Goal: Task Accomplishment & Management: Use online tool/utility

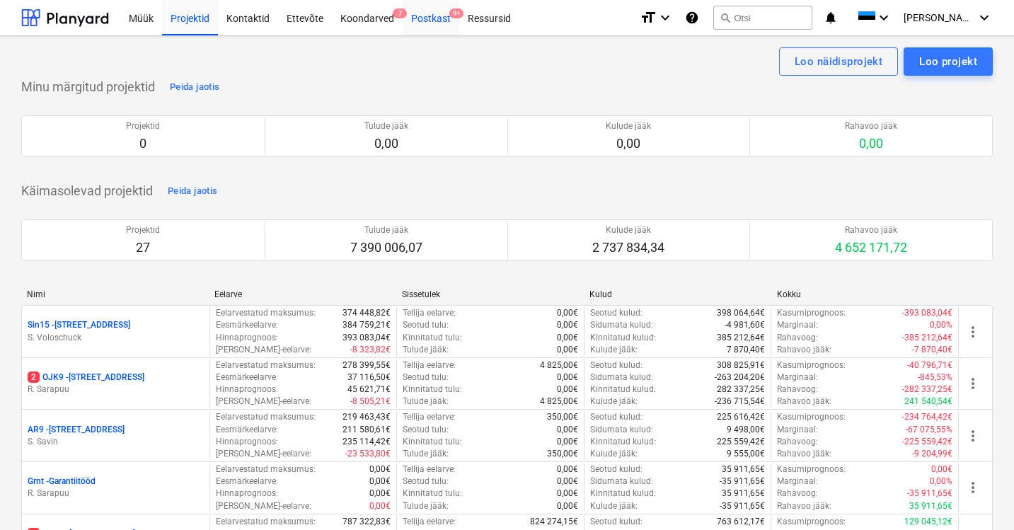
click at [427, 23] on div "Postkast 9+" at bounding box center [431, 17] width 57 height 36
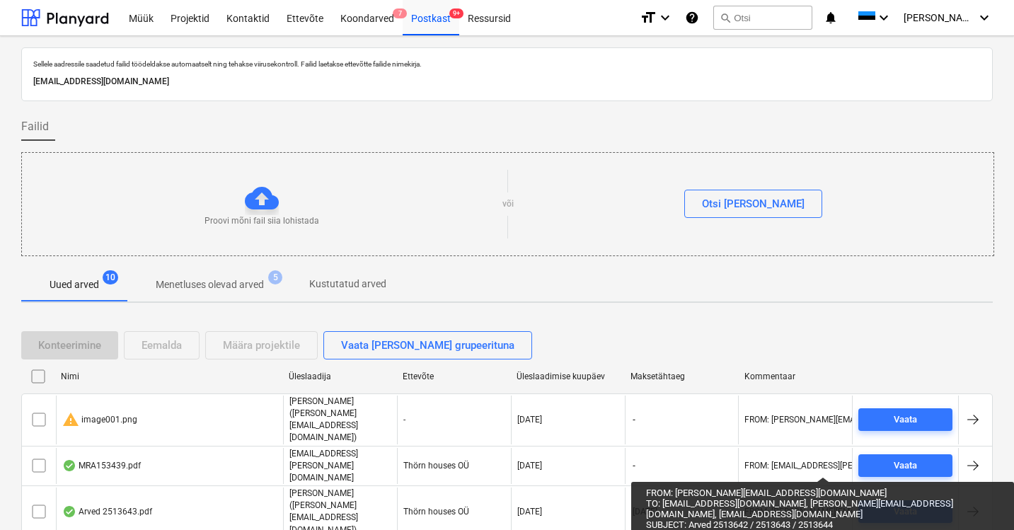
scroll to position [182, 0]
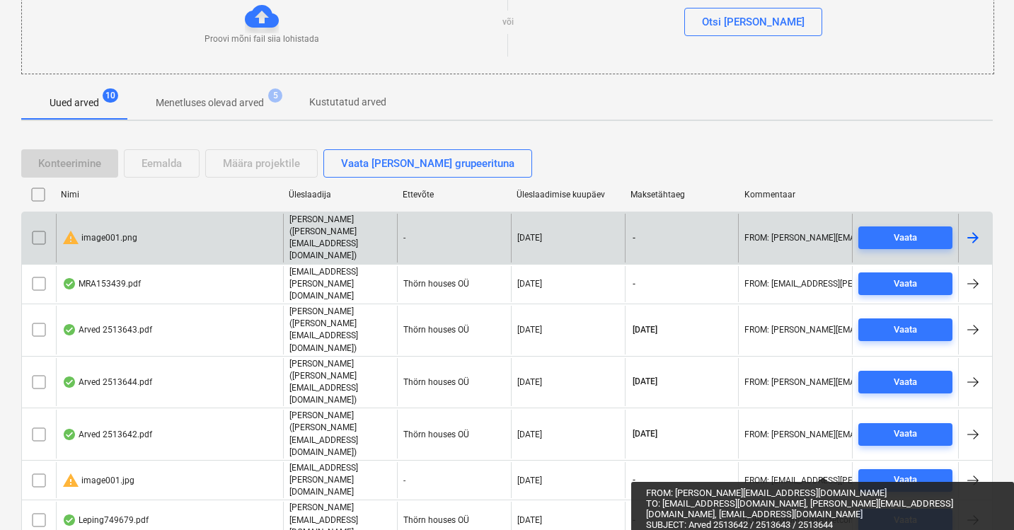
click at [109, 229] on div "warning image001.png" at bounding box center [99, 237] width 75 height 17
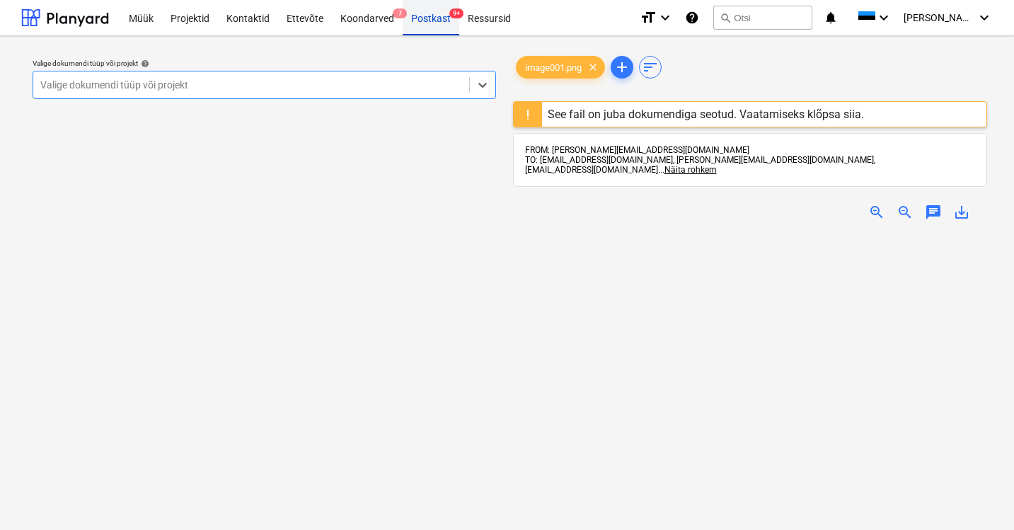
click at [432, 21] on div "Postkast 9+" at bounding box center [431, 17] width 57 height 36
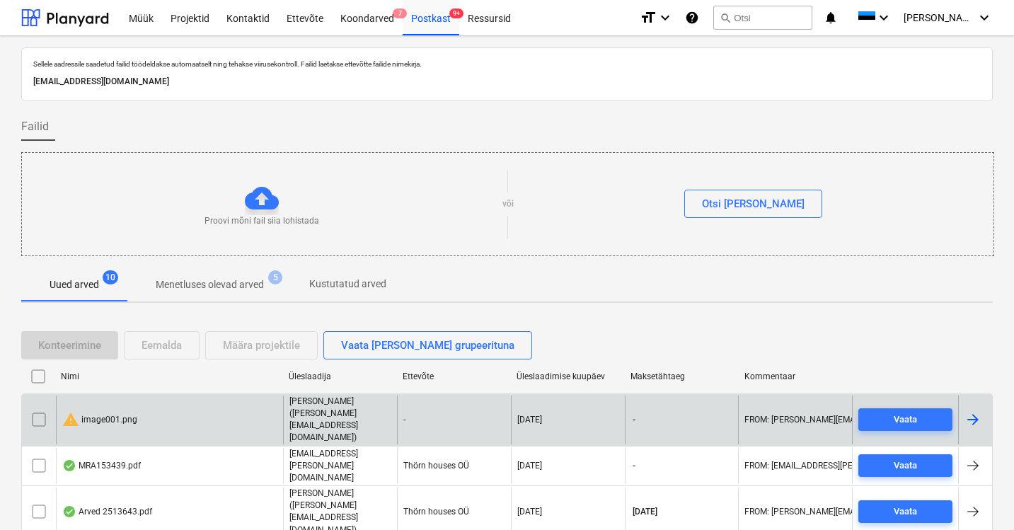
click at [42, 408] on input "checkbox" at bounding box center [39, 419] width 23 height 23
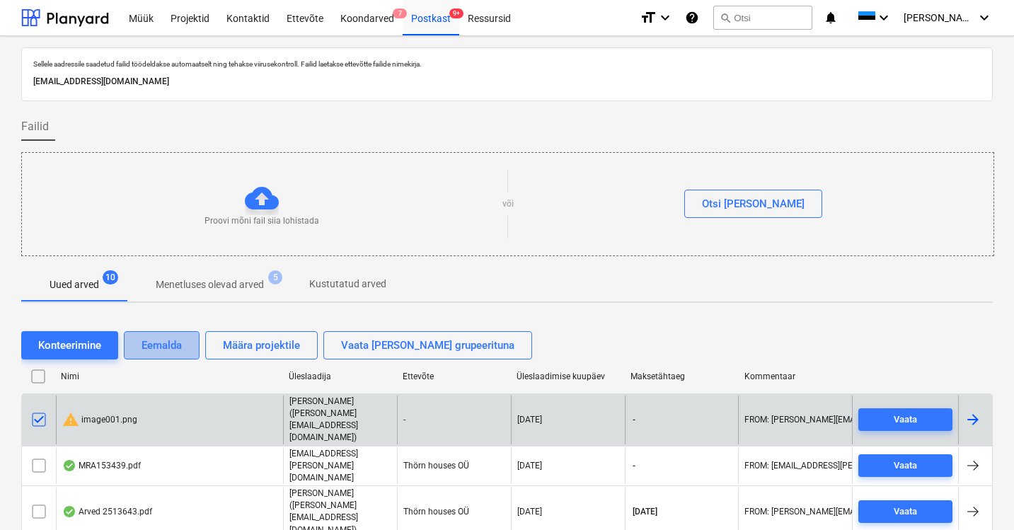
click at [154, 342] on div "Eemalda" at bounding box center [161, 345] width 40 height 18
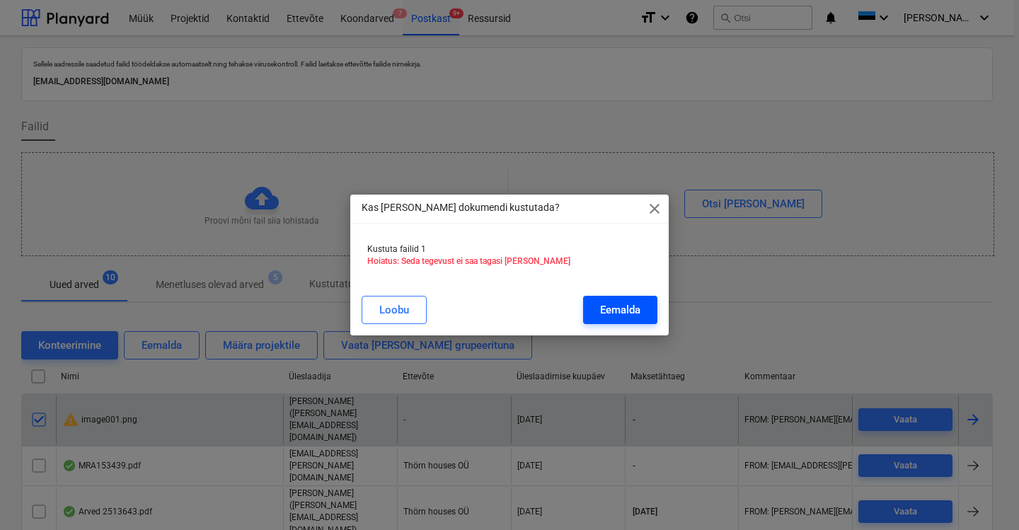
click at [637, 306] on div "Eemalda" at bounding box center [620, 310] width 40 height 18
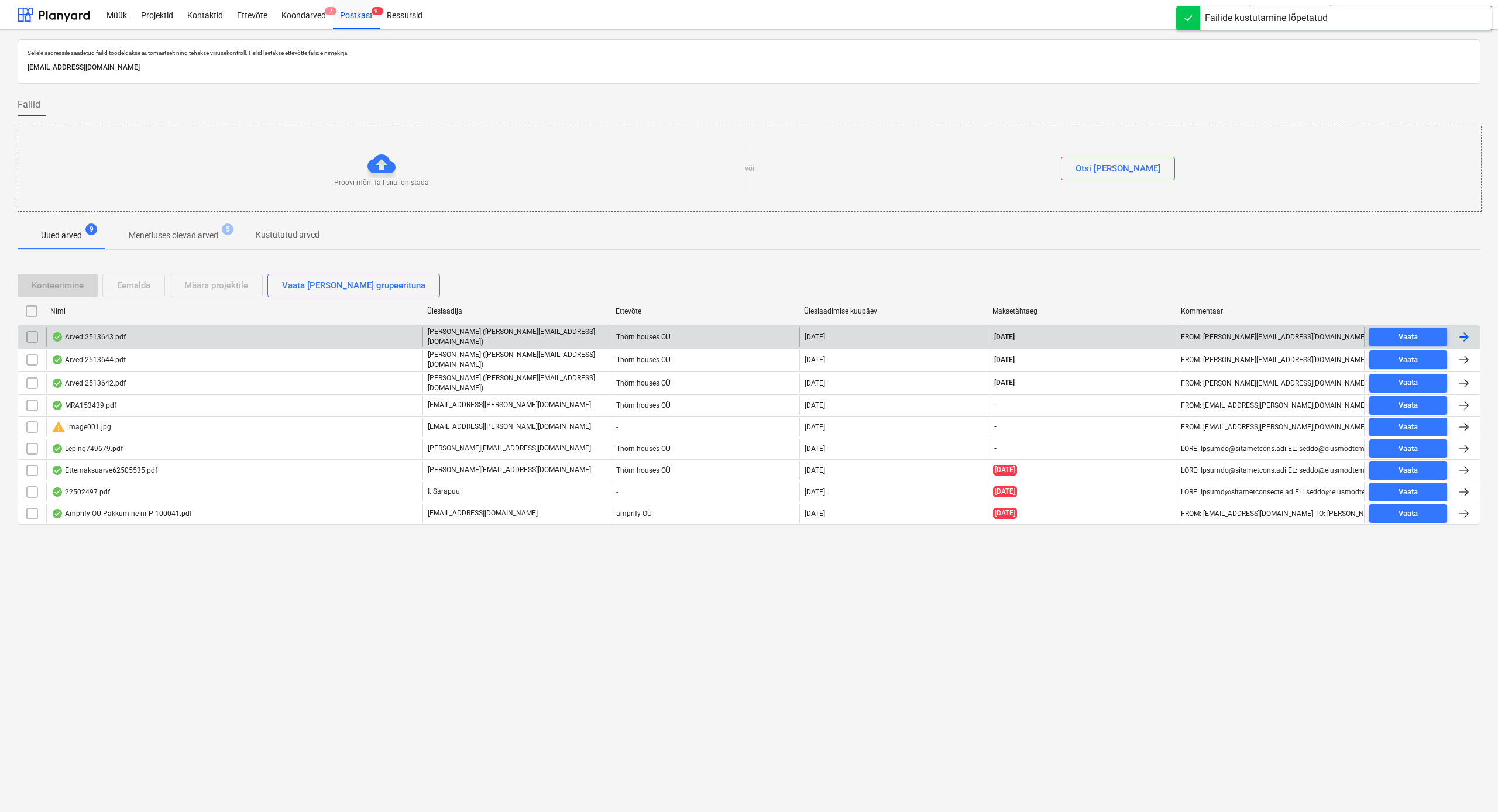
click at [108, 339] on div "Arved 2513643.pdf" at bounding box center [89, 337] width 74 height 9
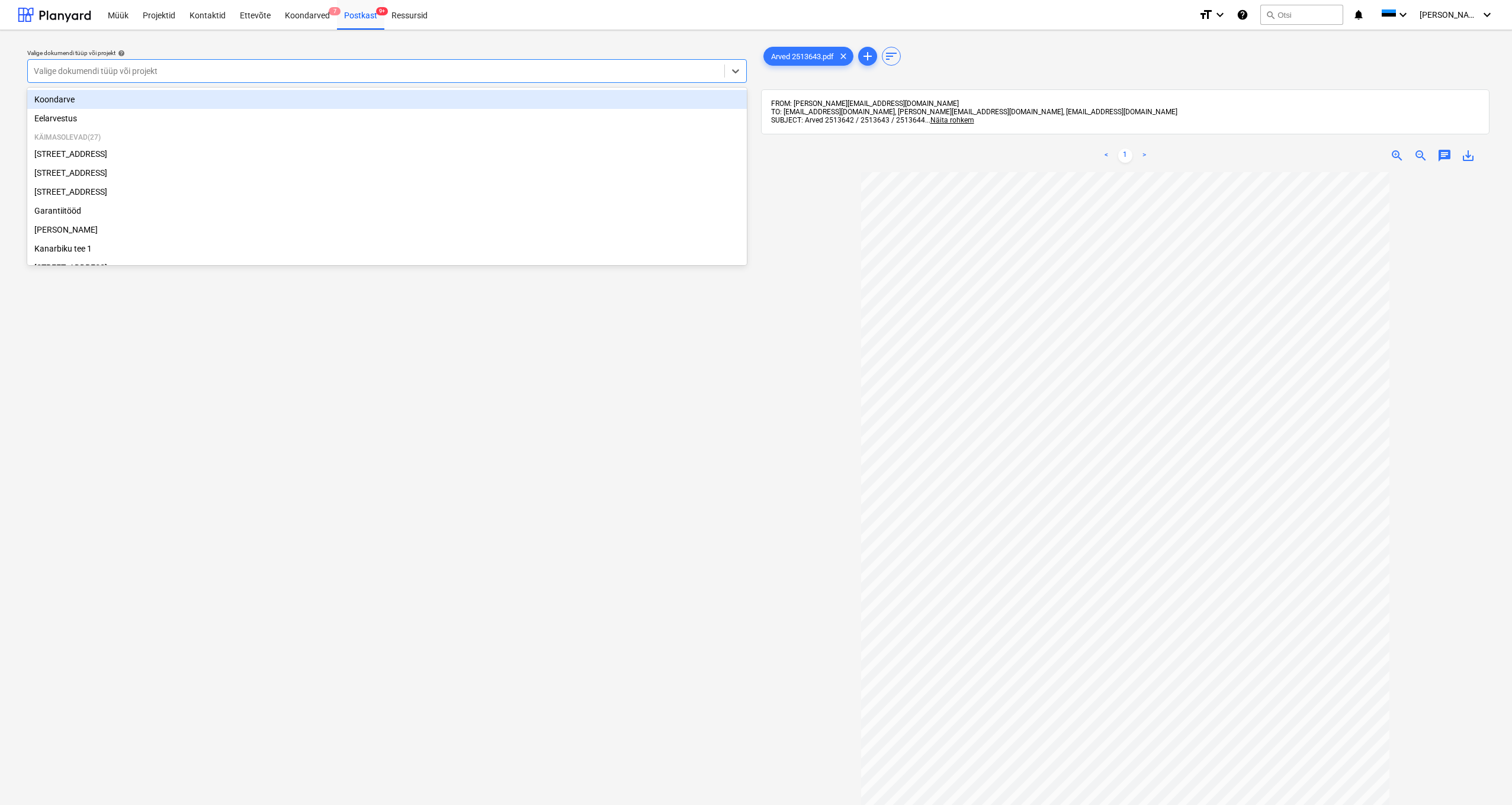
click at [93, 72] on div "Valige dokumendi tüüp või projekt" at bounding box center [376, 70] width 685 height 9
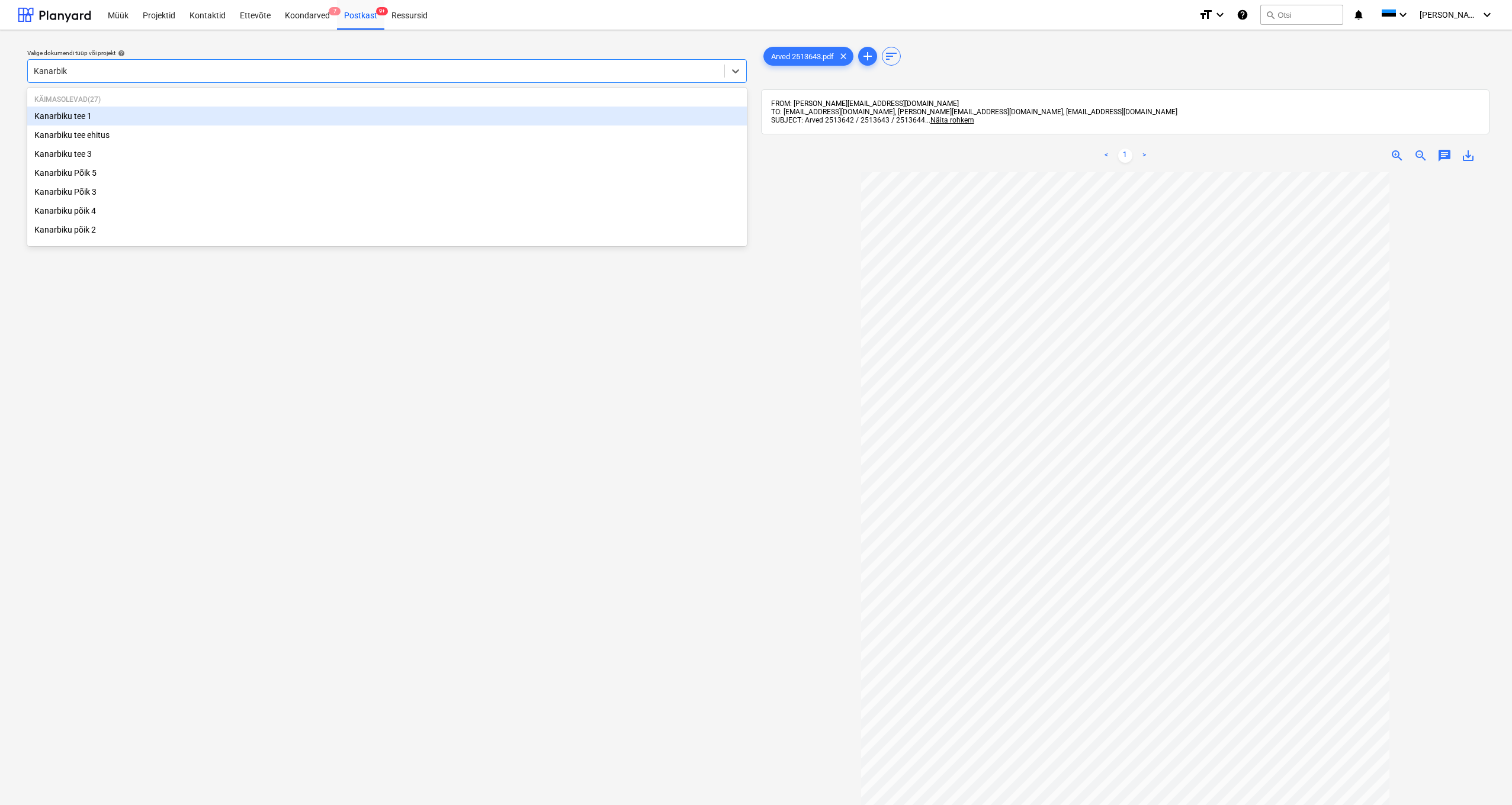
type input "Kanarbiku"
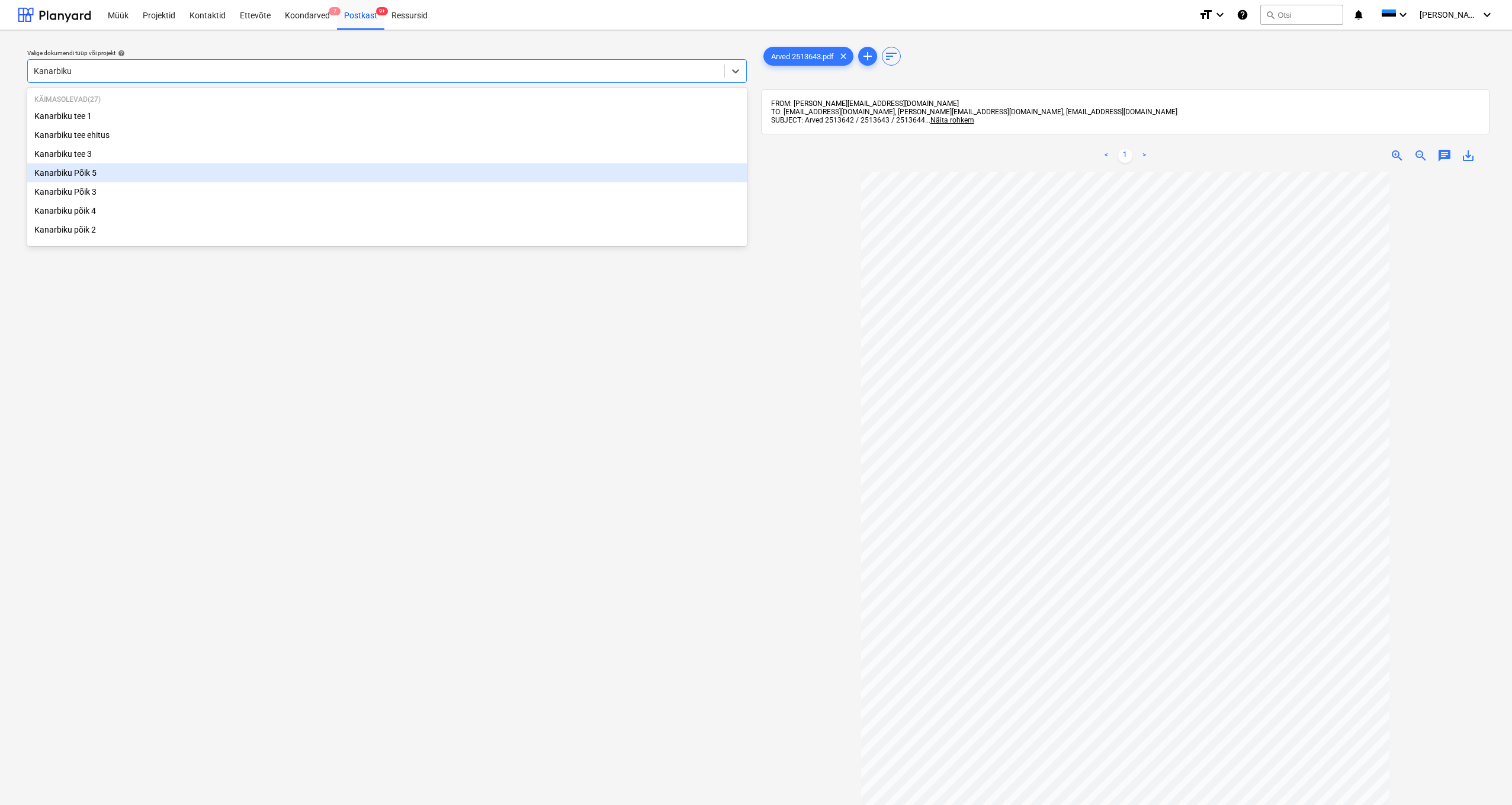
click at [92, 176] on div "Kanarbiku Põik 5" at bounding box center [388, 172] width 720 height 19
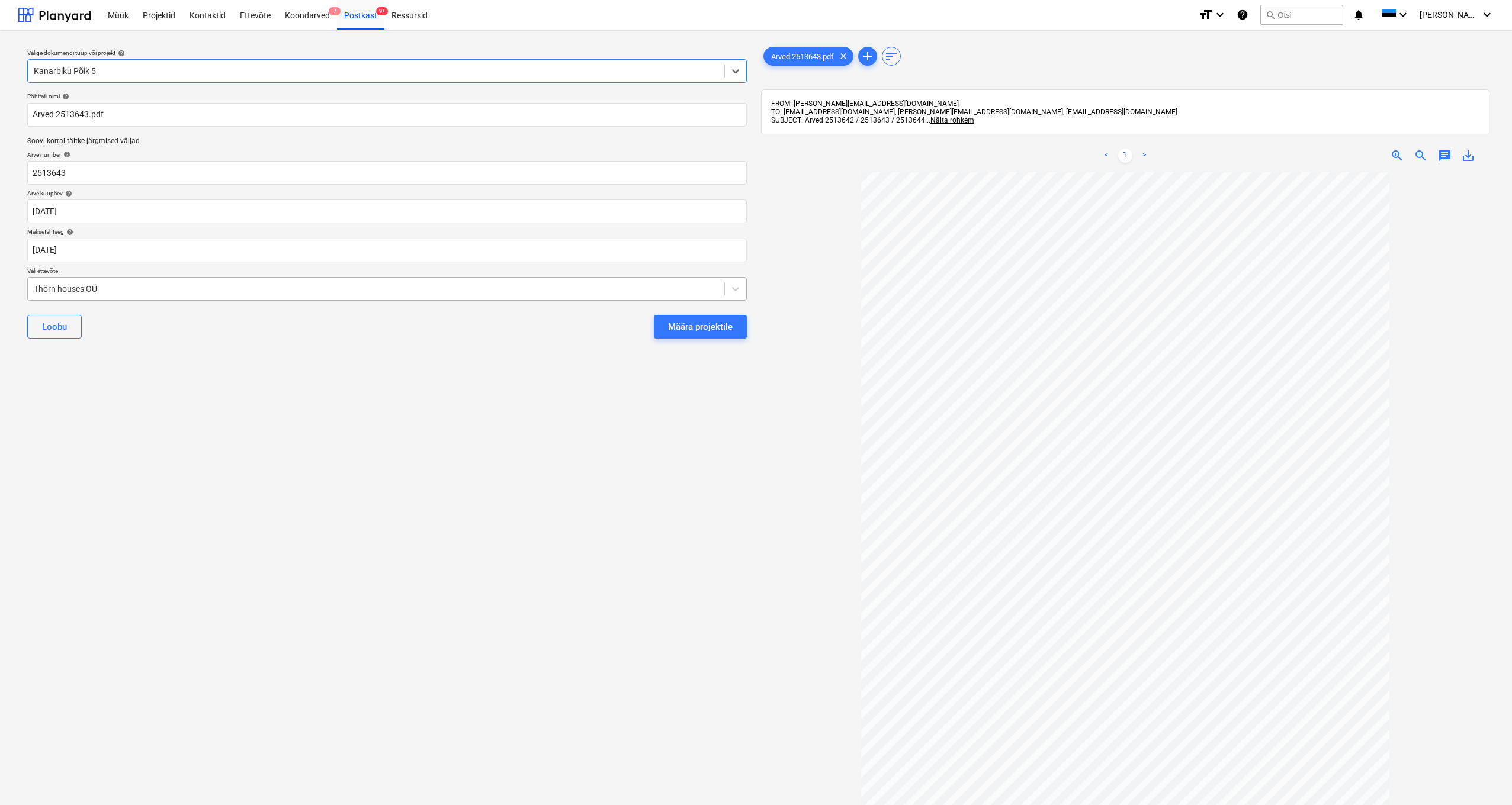
click at [31, 288] on div "Thörn houses OÜ" at bounding box center [376, 289] width 697 height 17
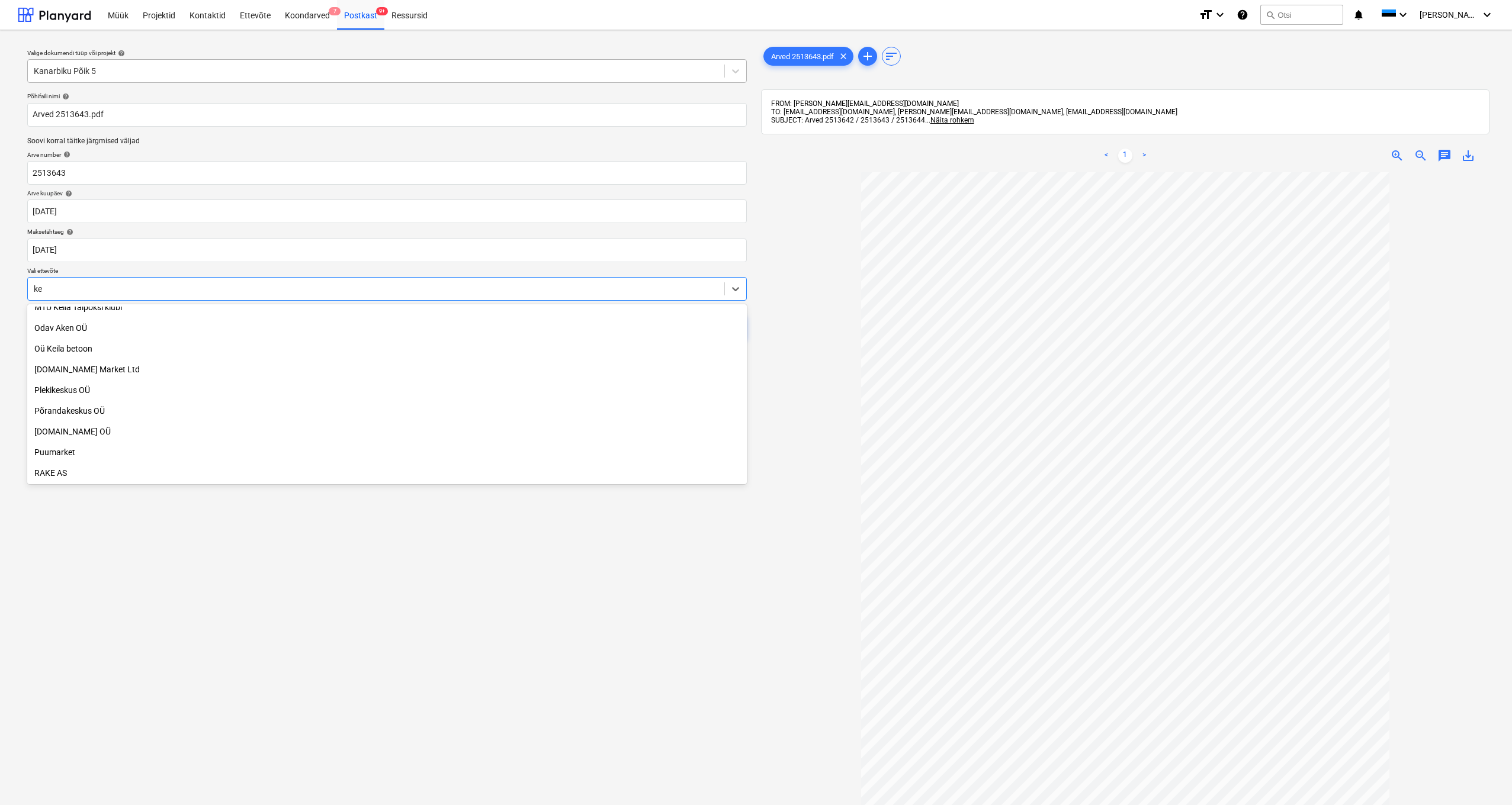
scroll to position [237, 0]
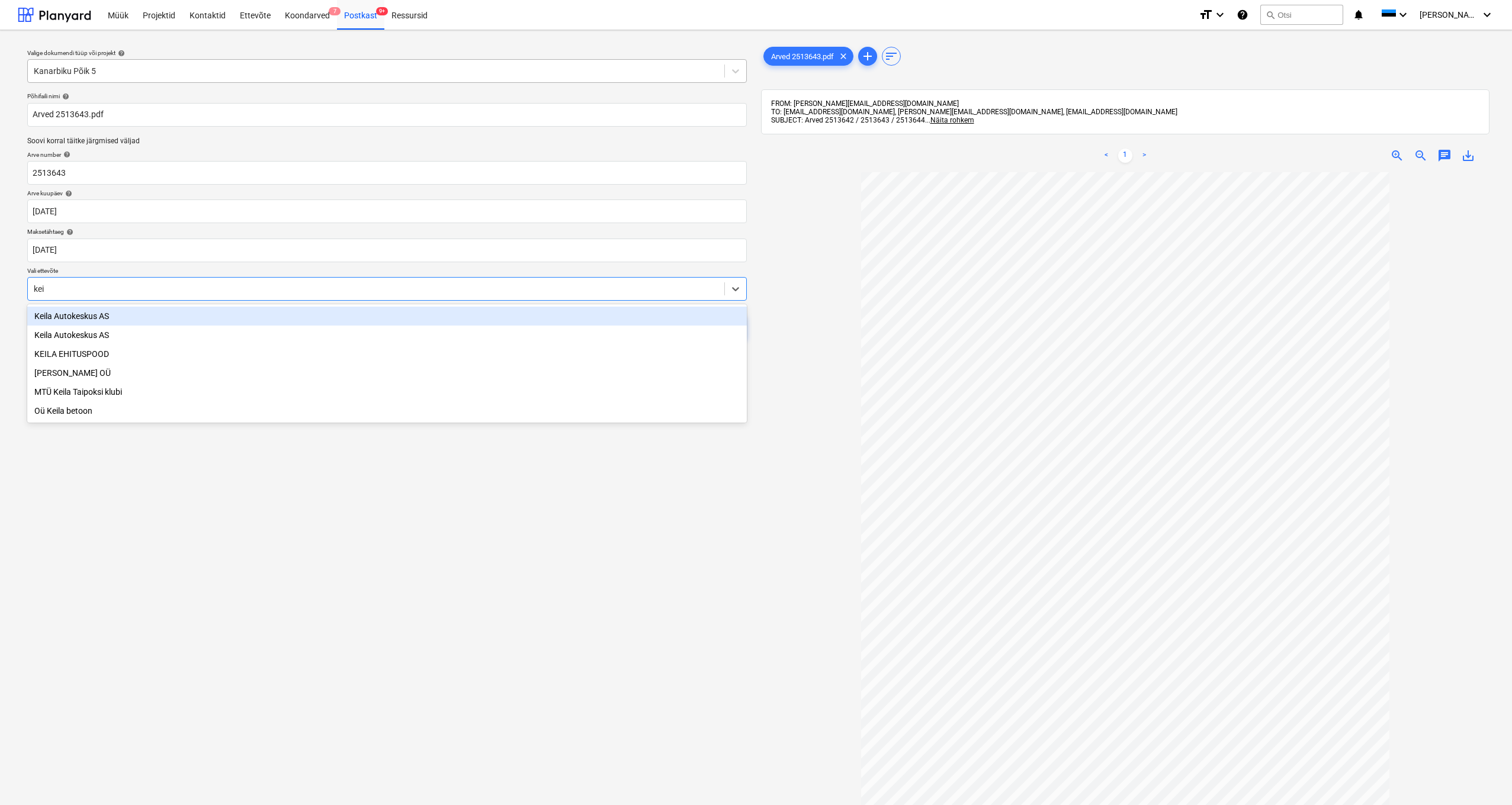
type input "[PERSON_NAME]"
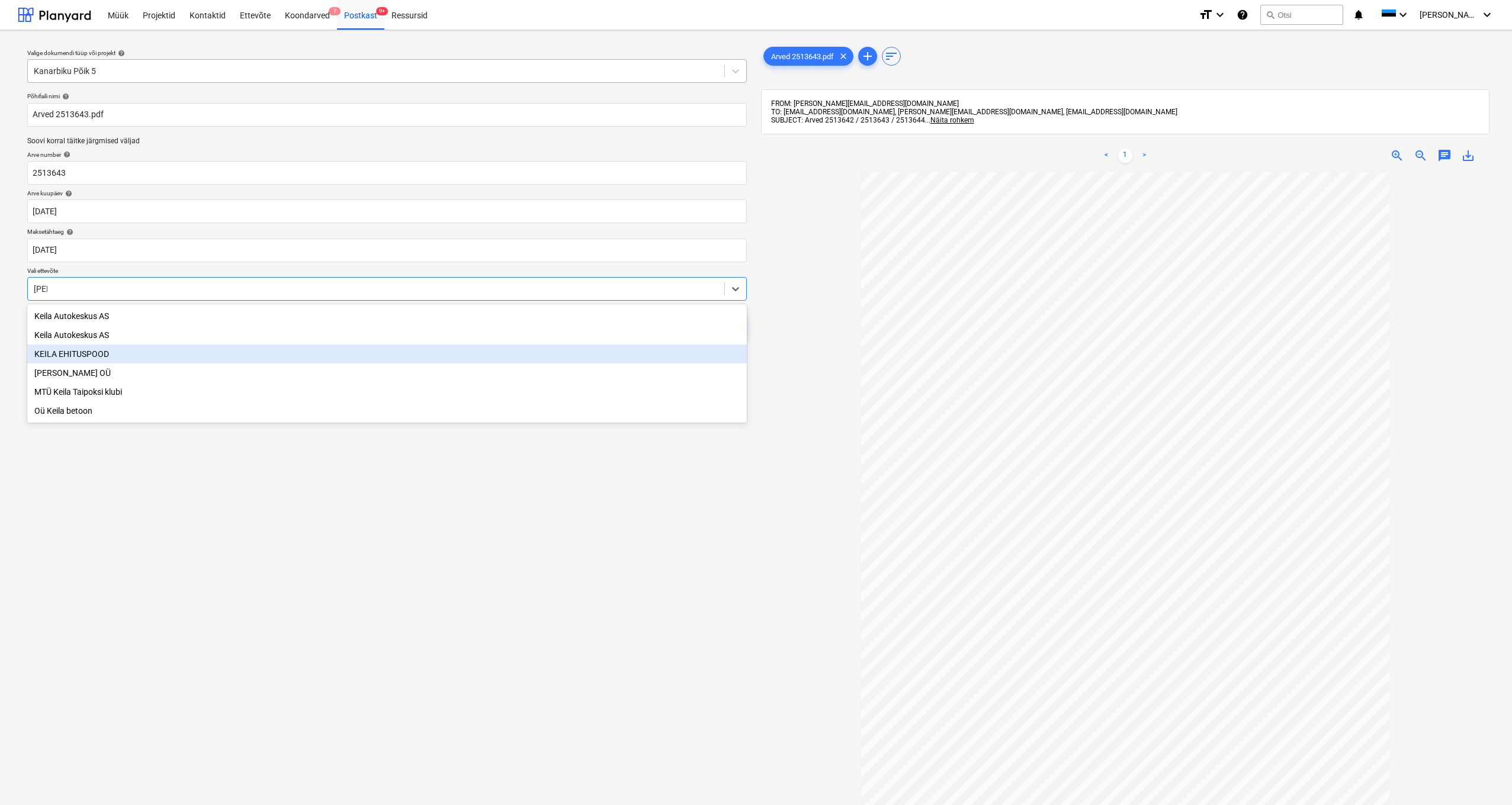
click at [88, 355] on div "KEILA EHITUSPOOD" at bounding box center [388, 354] width 720 height 19
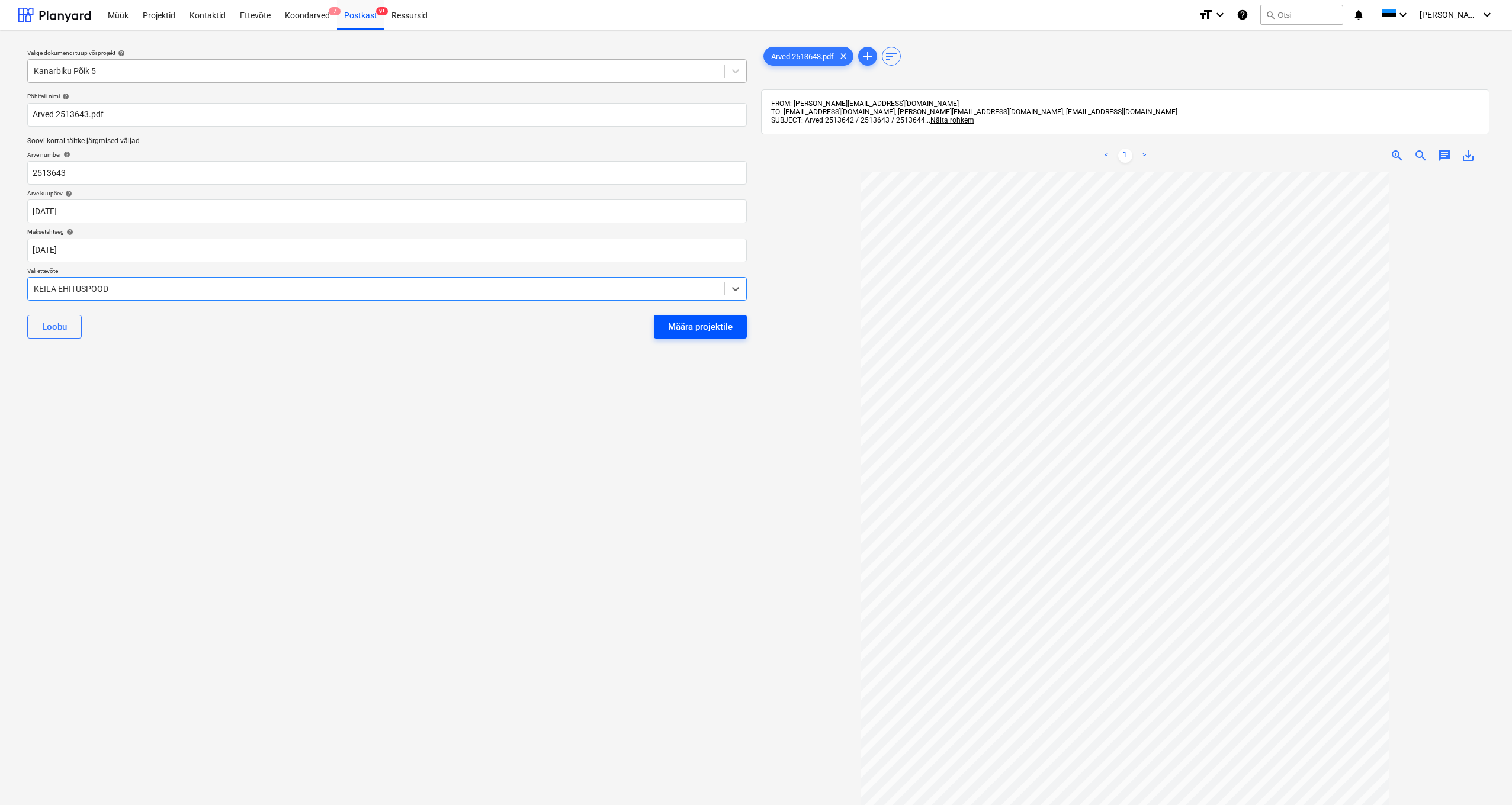
click at [730, 332] on div "Määra projektile" at bounding box center [700, 326] width 64 height 15
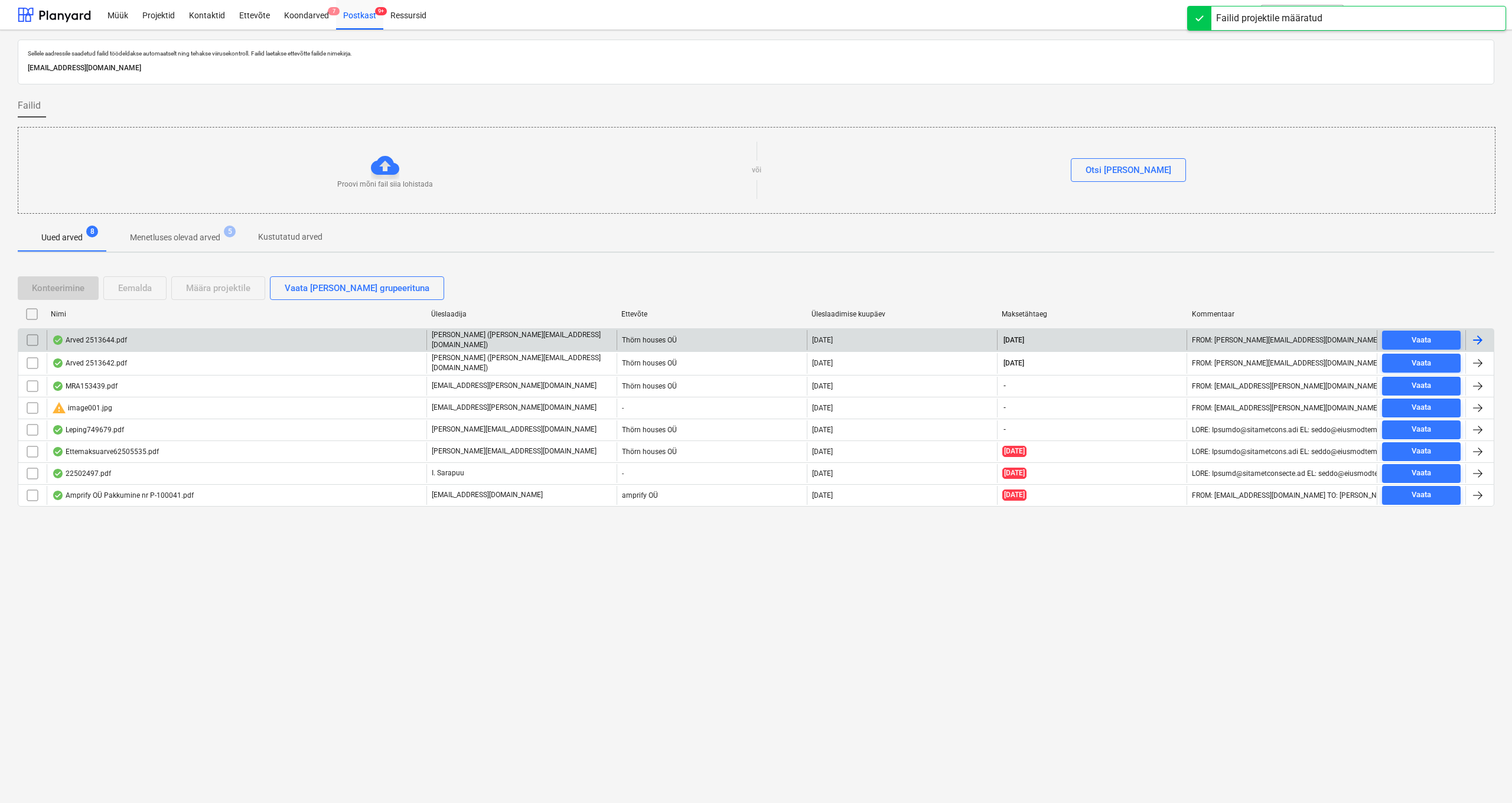
click at [110, 336] on div "Arved 2513644.pdf" at bounding box center [89, 340] width 75 height 9
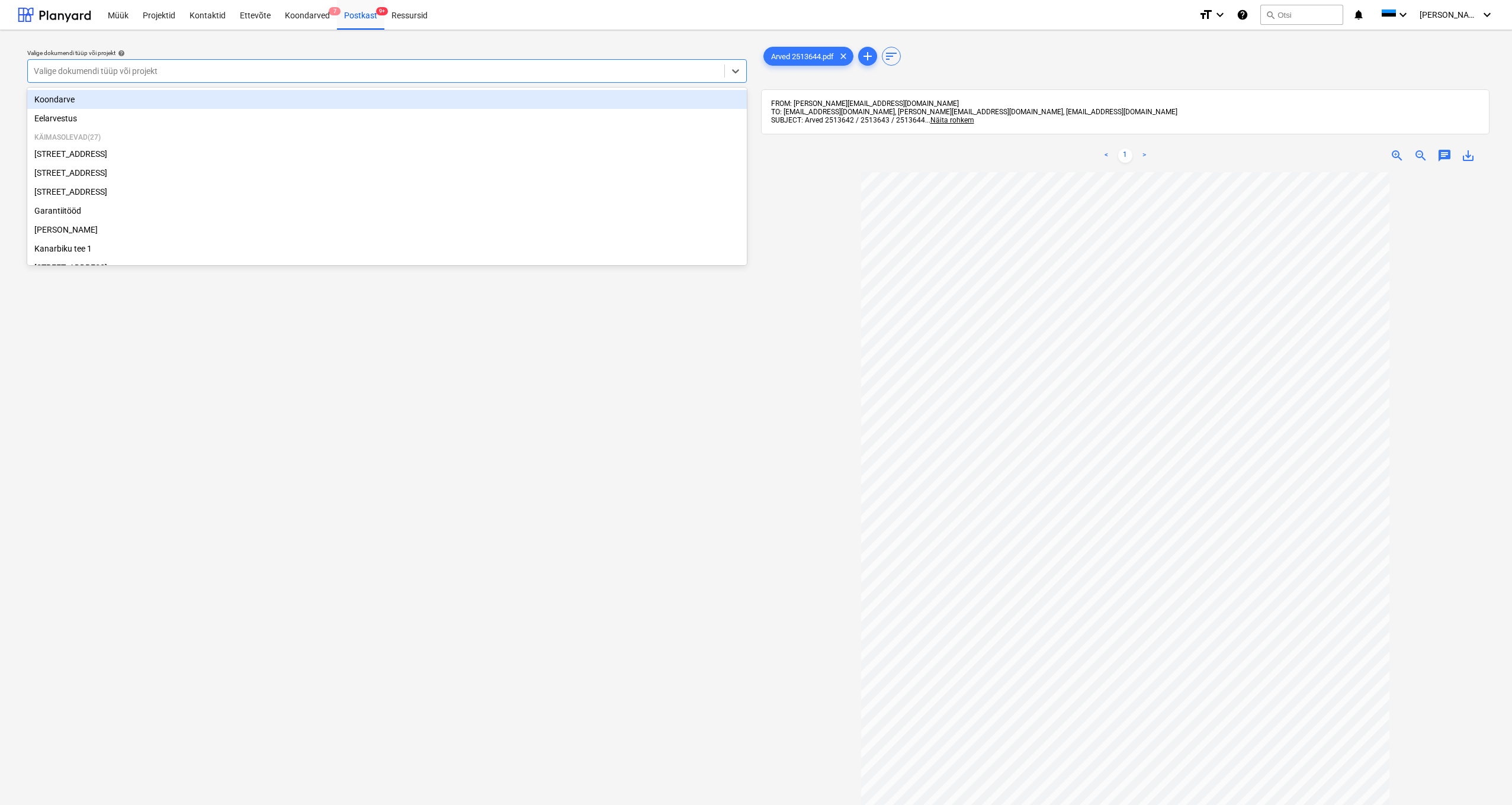
click at [116, 71] on div "Valige dokumendi tüüp või projekt" at bounding box center [376, 70] width 685 height 9
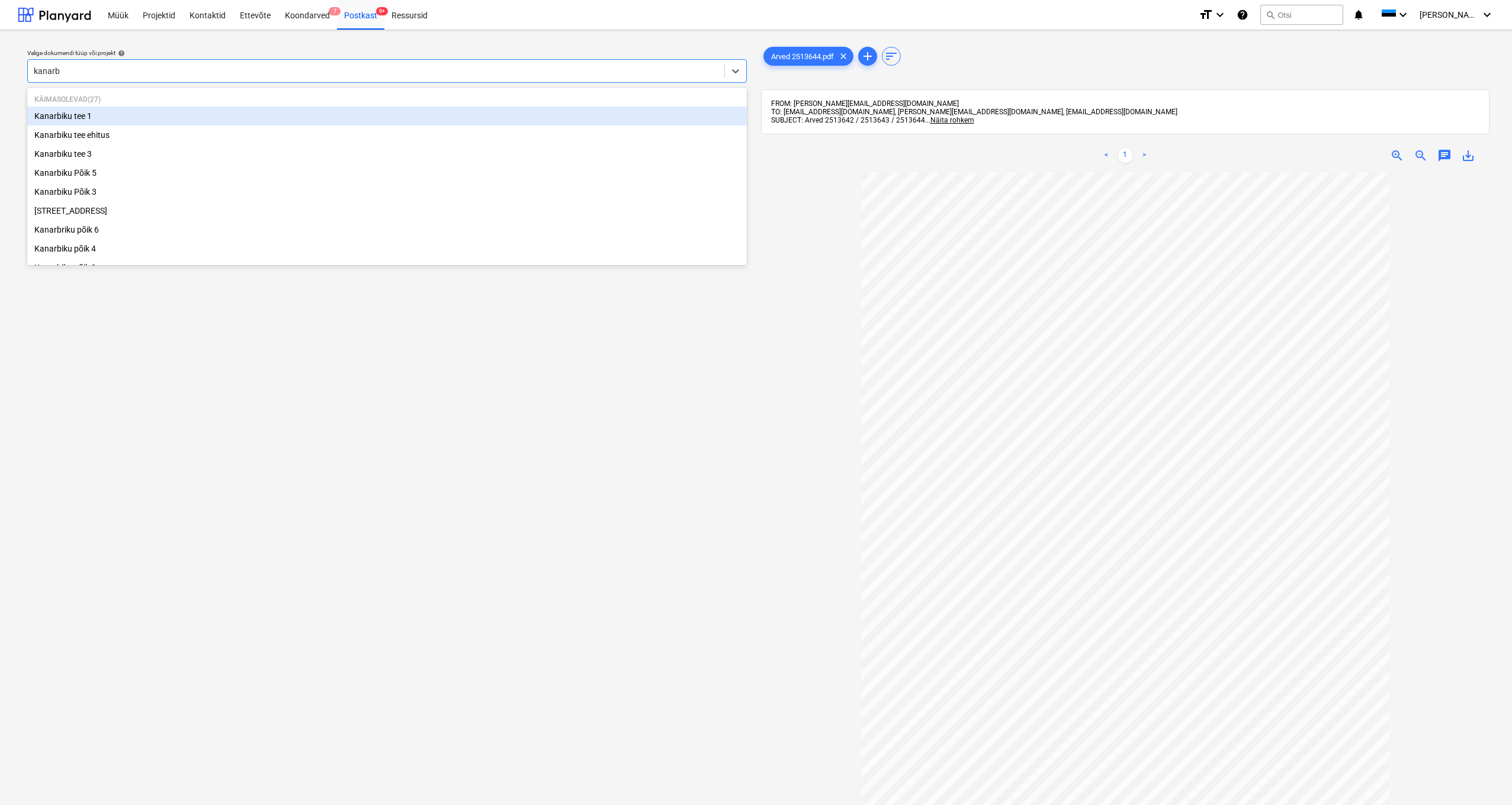
type input "kanarbi"
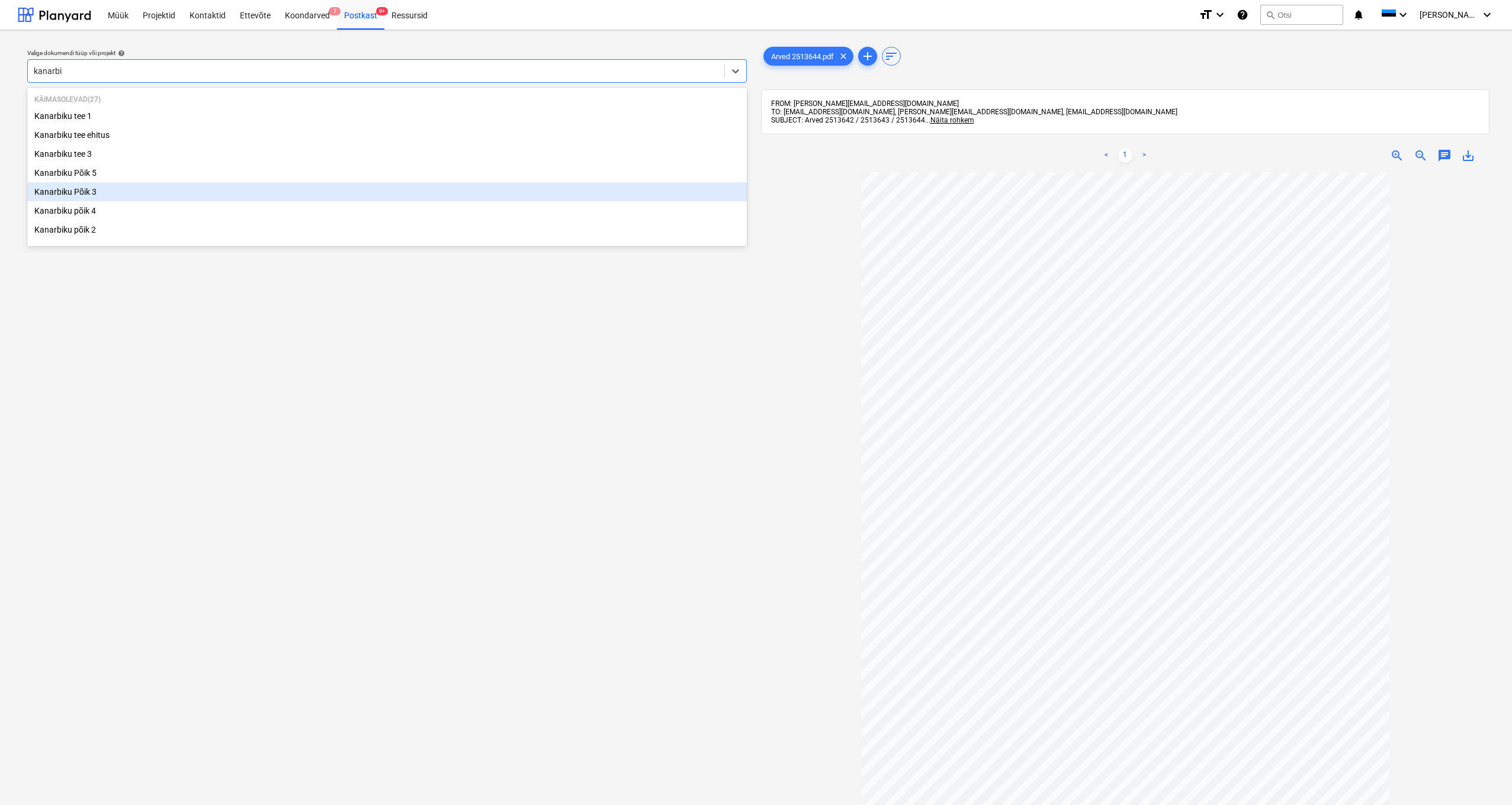
click at [105, 195] on div "Kanarbiku Põik 3" at bounding box center [388, 192] width 720 height 19
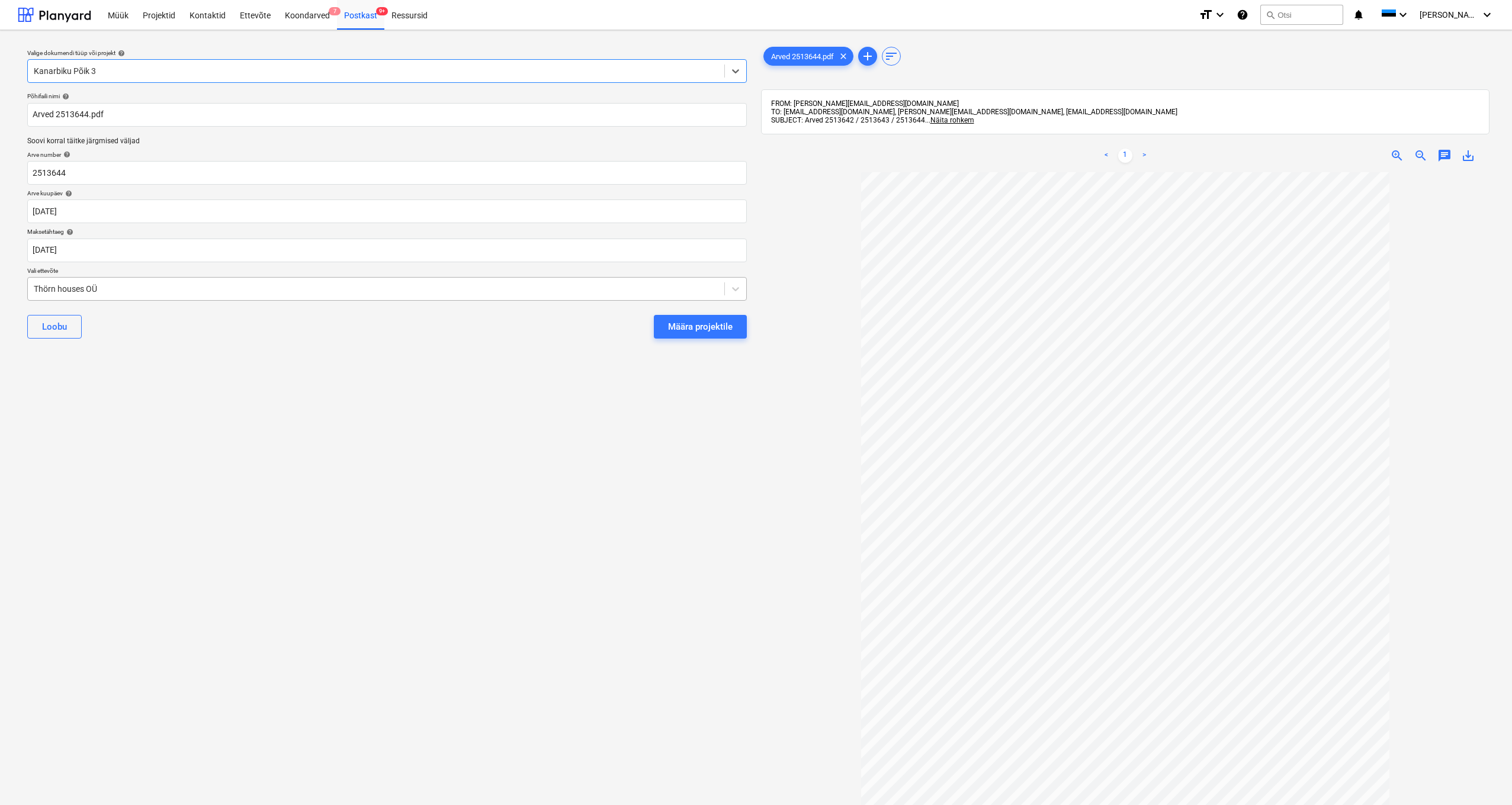
click at [31, 290] on div "Thörn houses OÜ" at bounding box center [376, 289] width 697 height 17
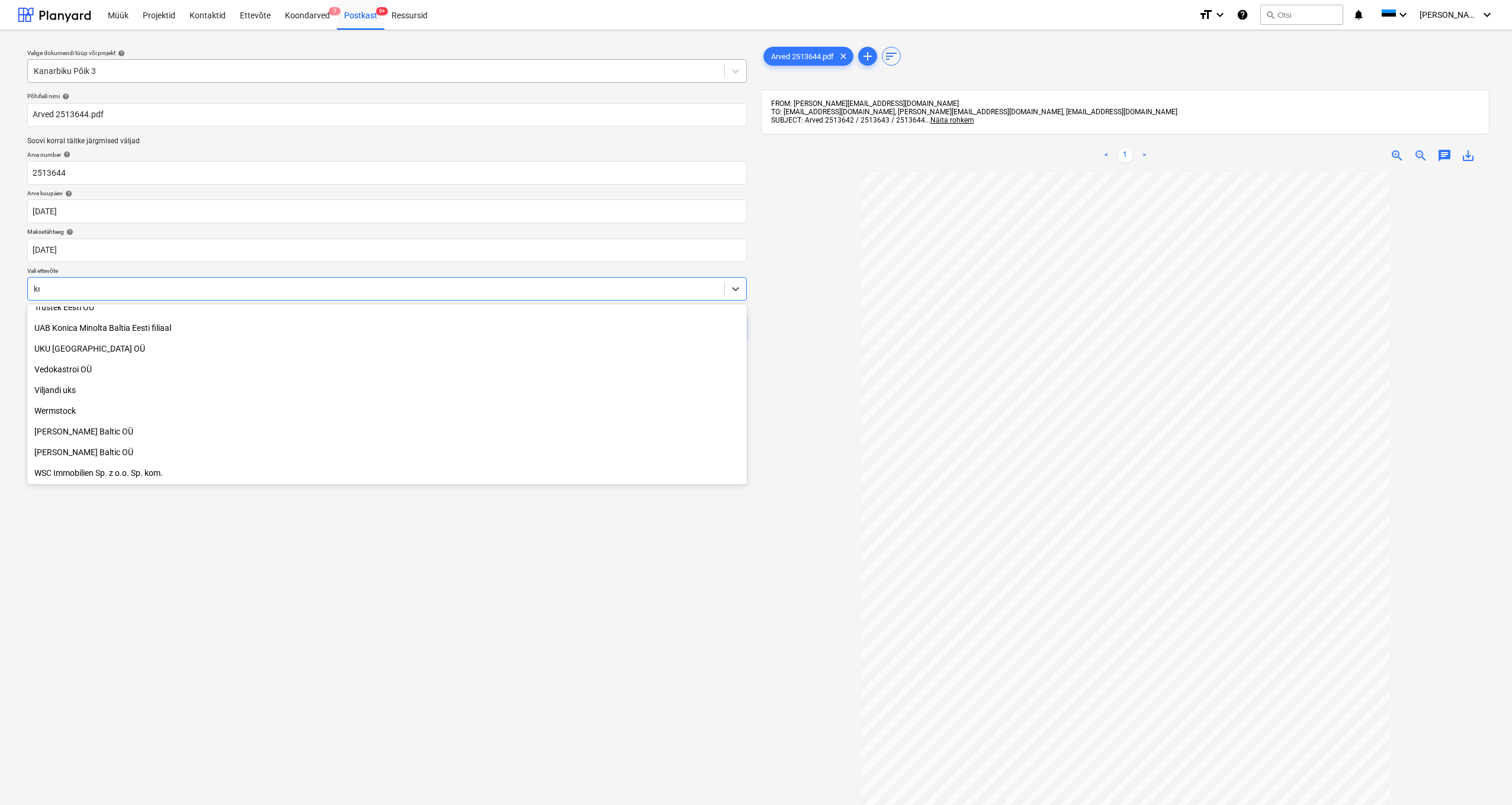
scroll to position [237, 0]
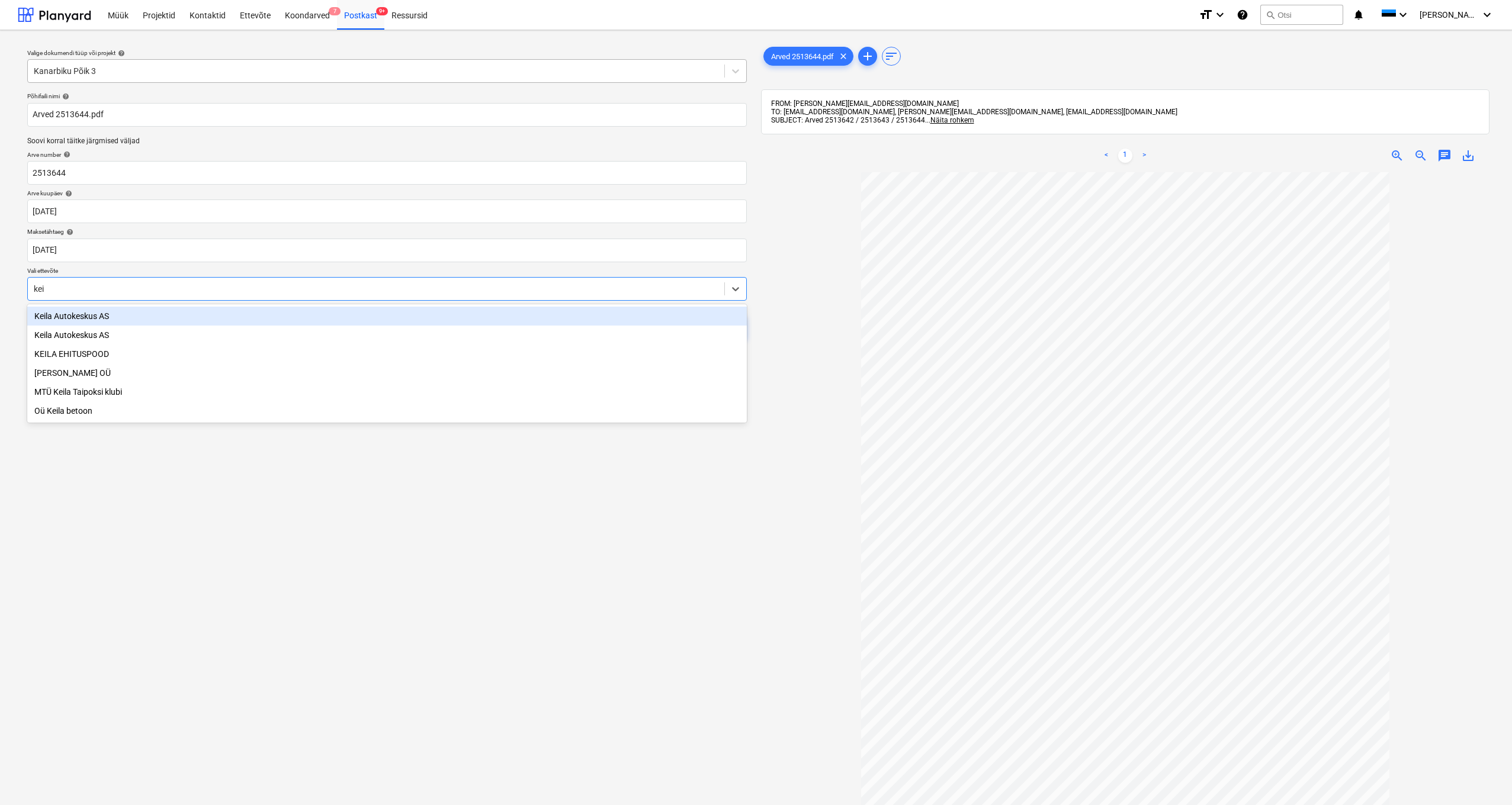
type input "[PERSON_NAME]"
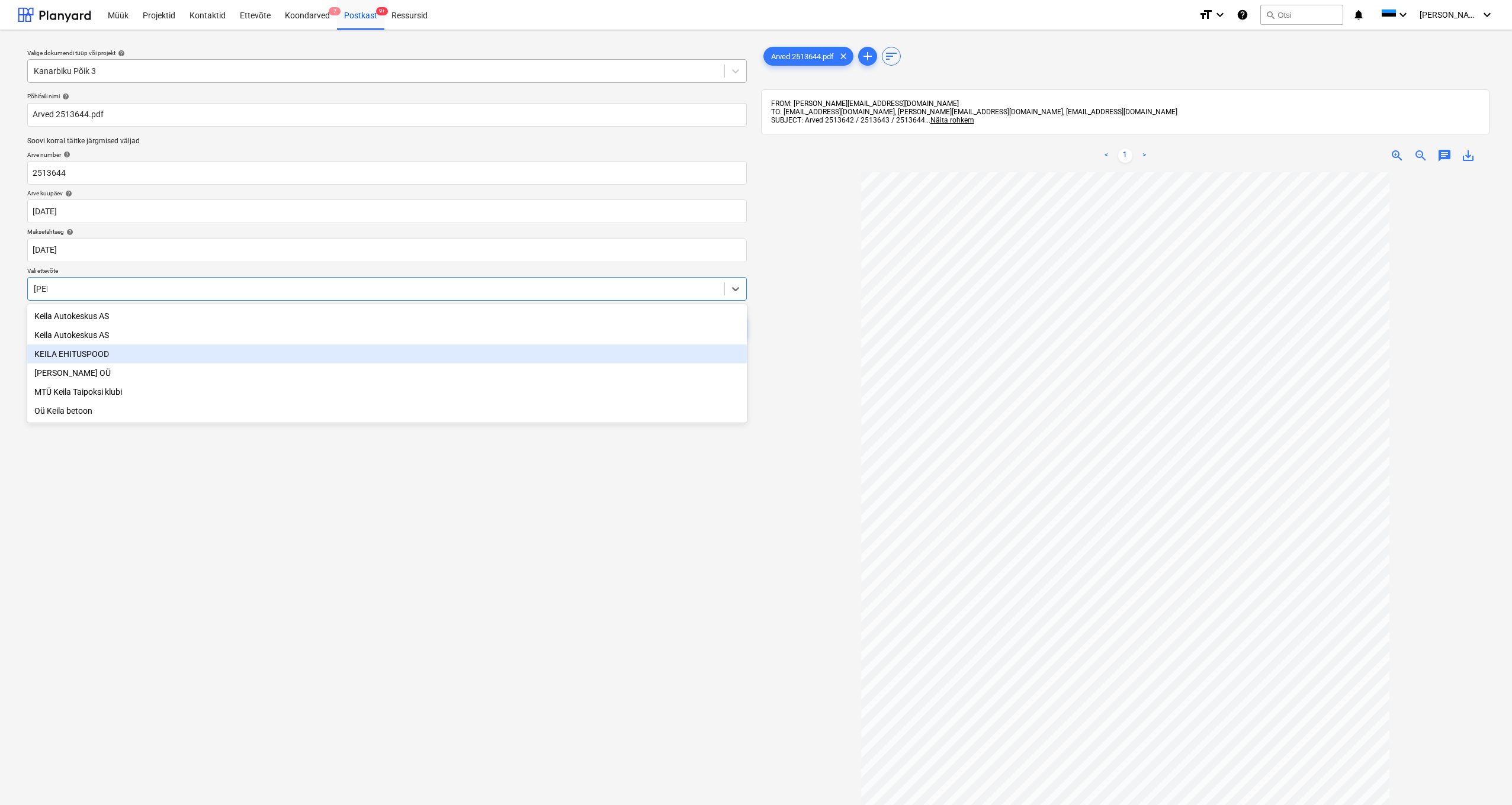
click at [84, 348] on div "KEILA EHITUSPOOD" at bounding box center [388, 354] width 720 height 19
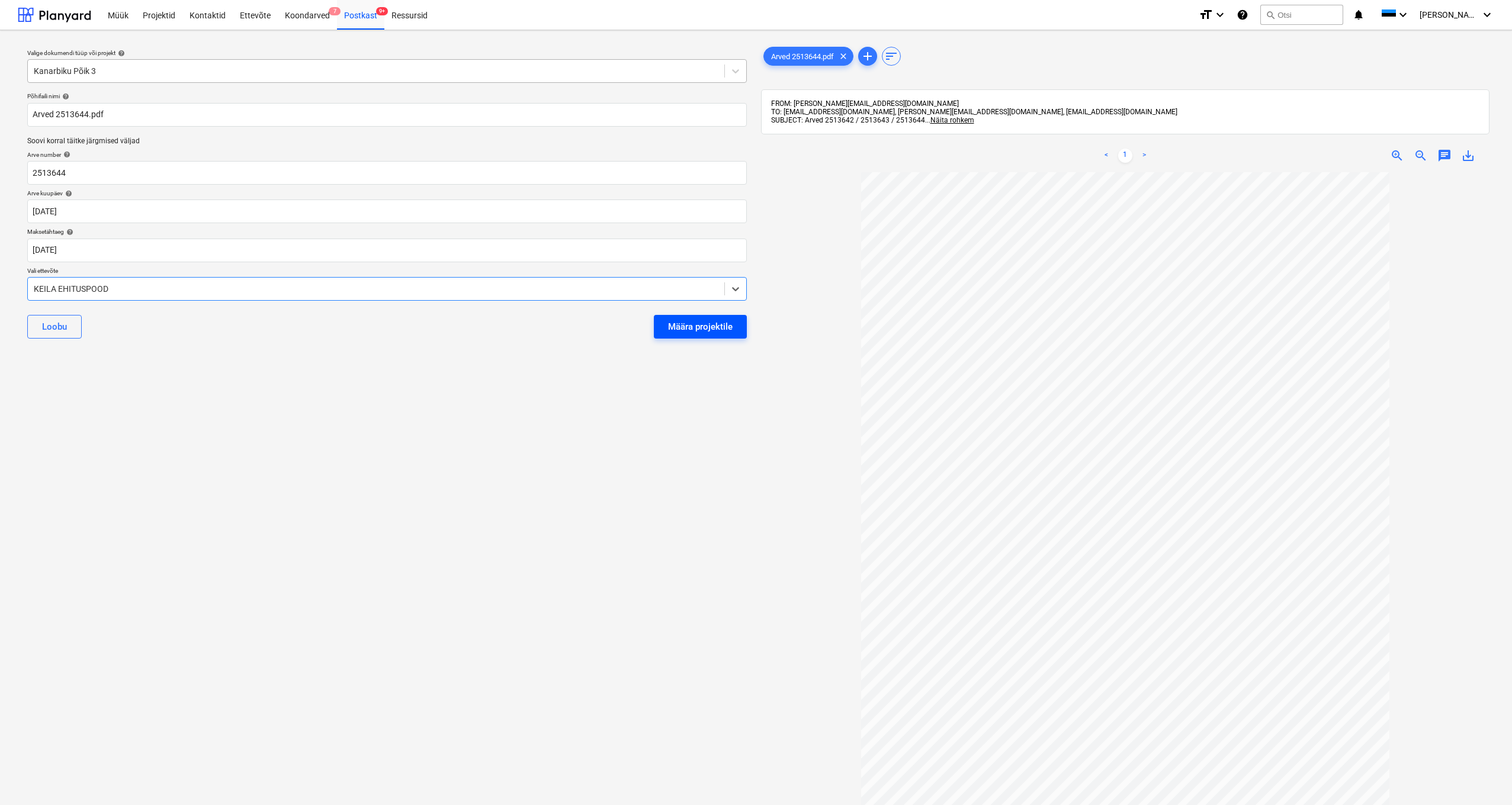
click at [680, 329] on div "Määra projektile" at bounding box center [700, 326] width 64 height 15
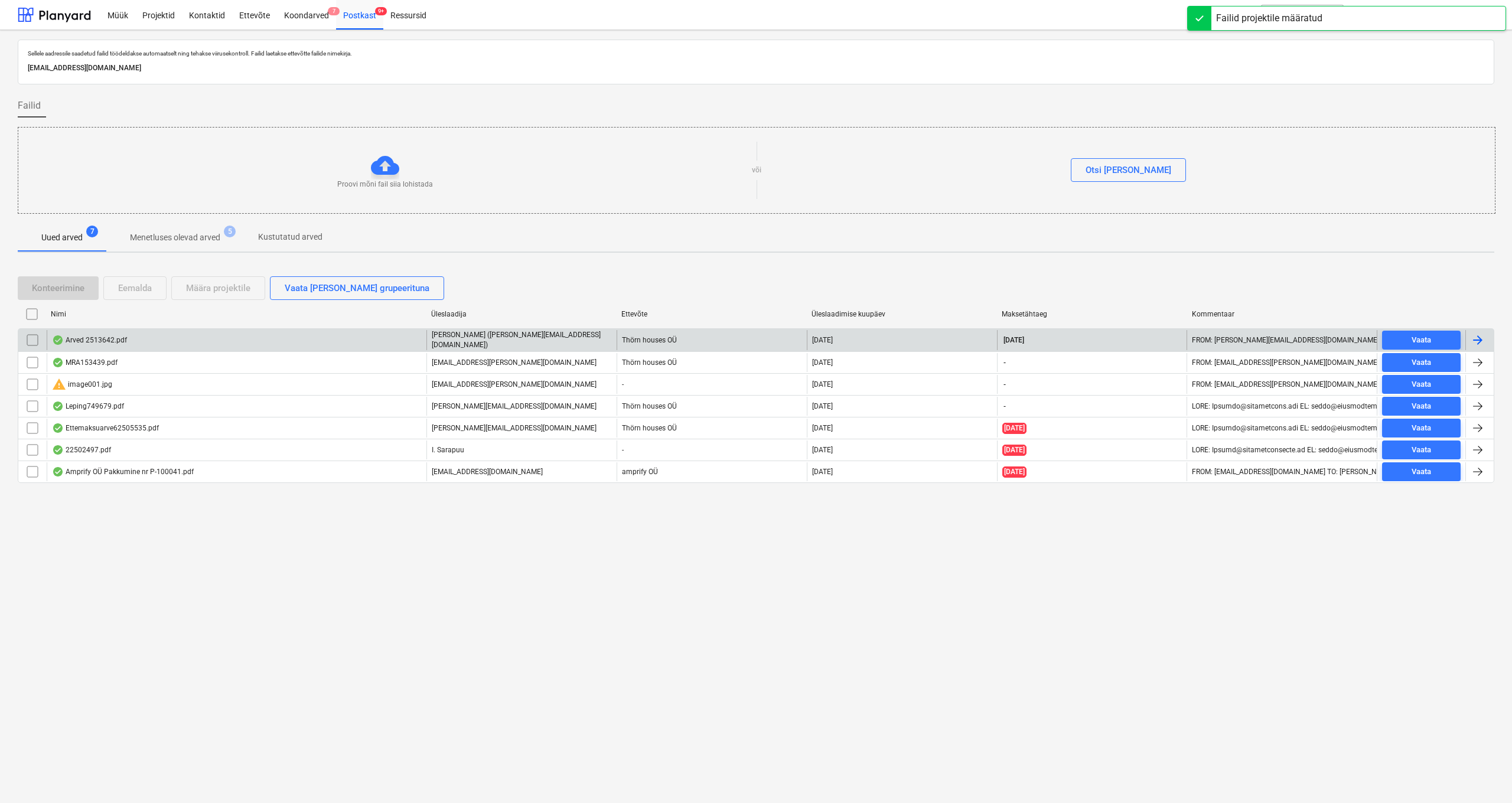
click at [71, 336] on div "Arved 2513642.pdf" at bounding box center [89, 340] width 75 height 9
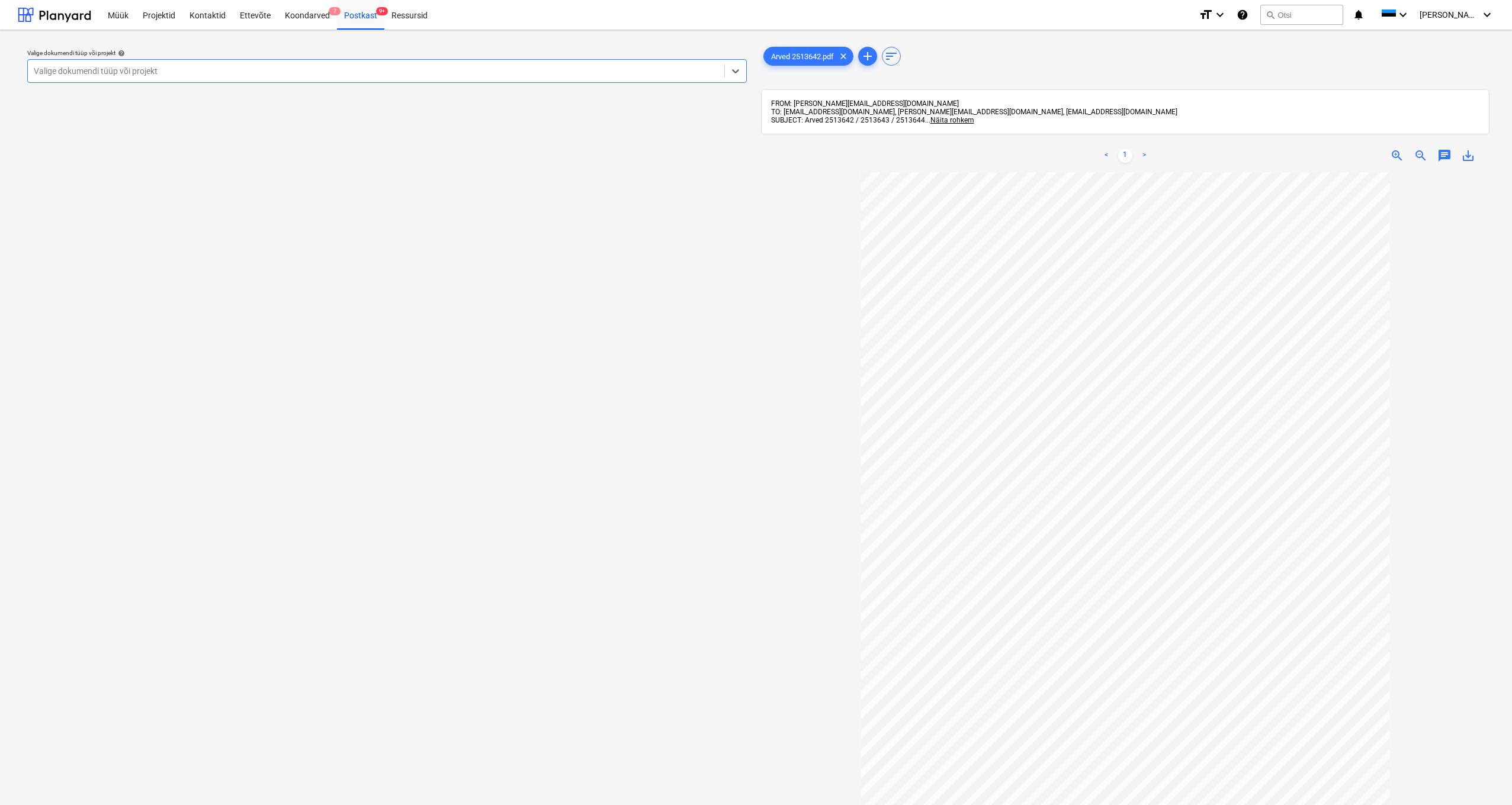
click at [54, 72] on div "Valige dokumendi tüüp või projekt" at bounding box center [376, 70] width 685 height 9
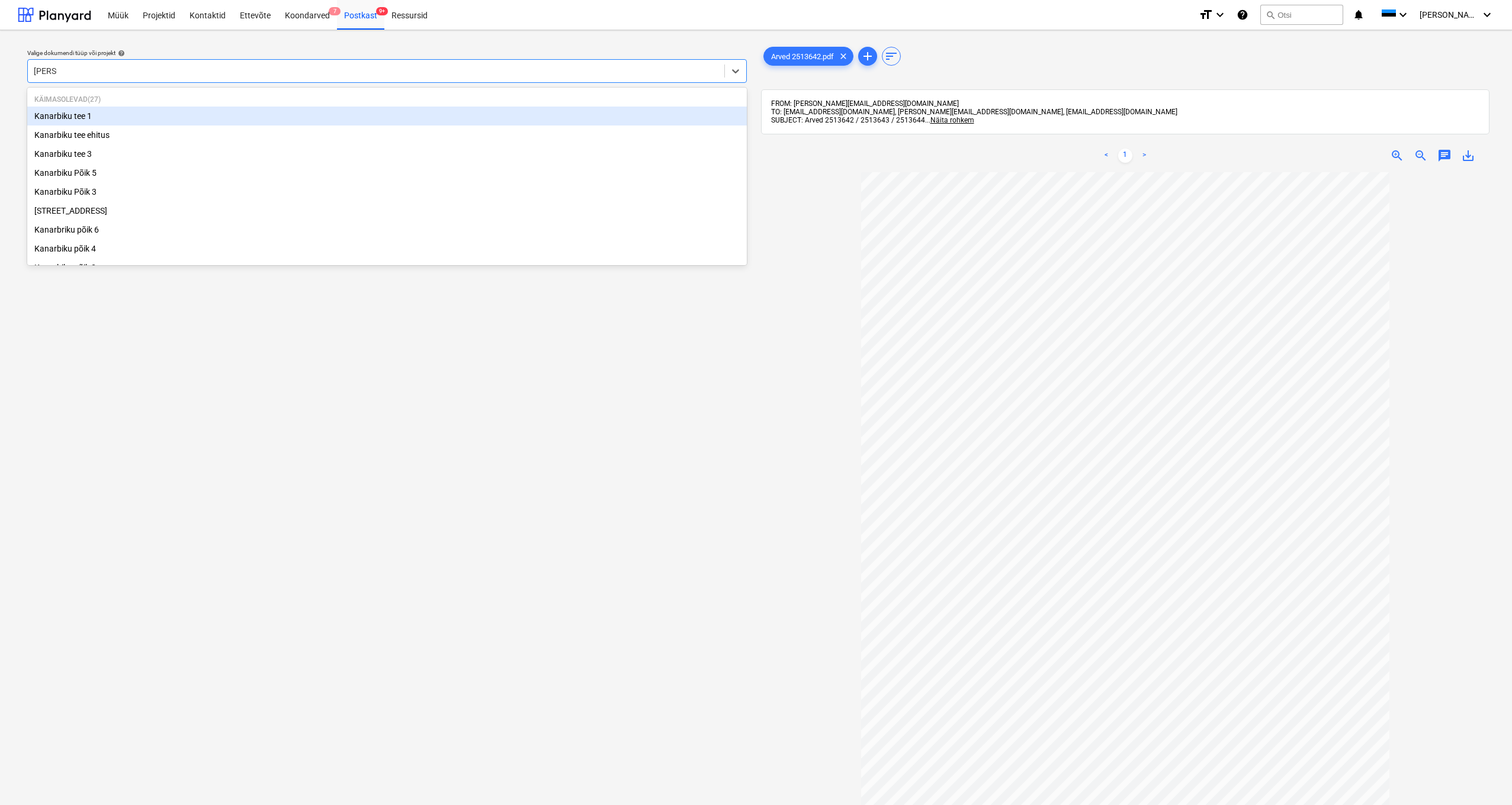
type input "kanarb"
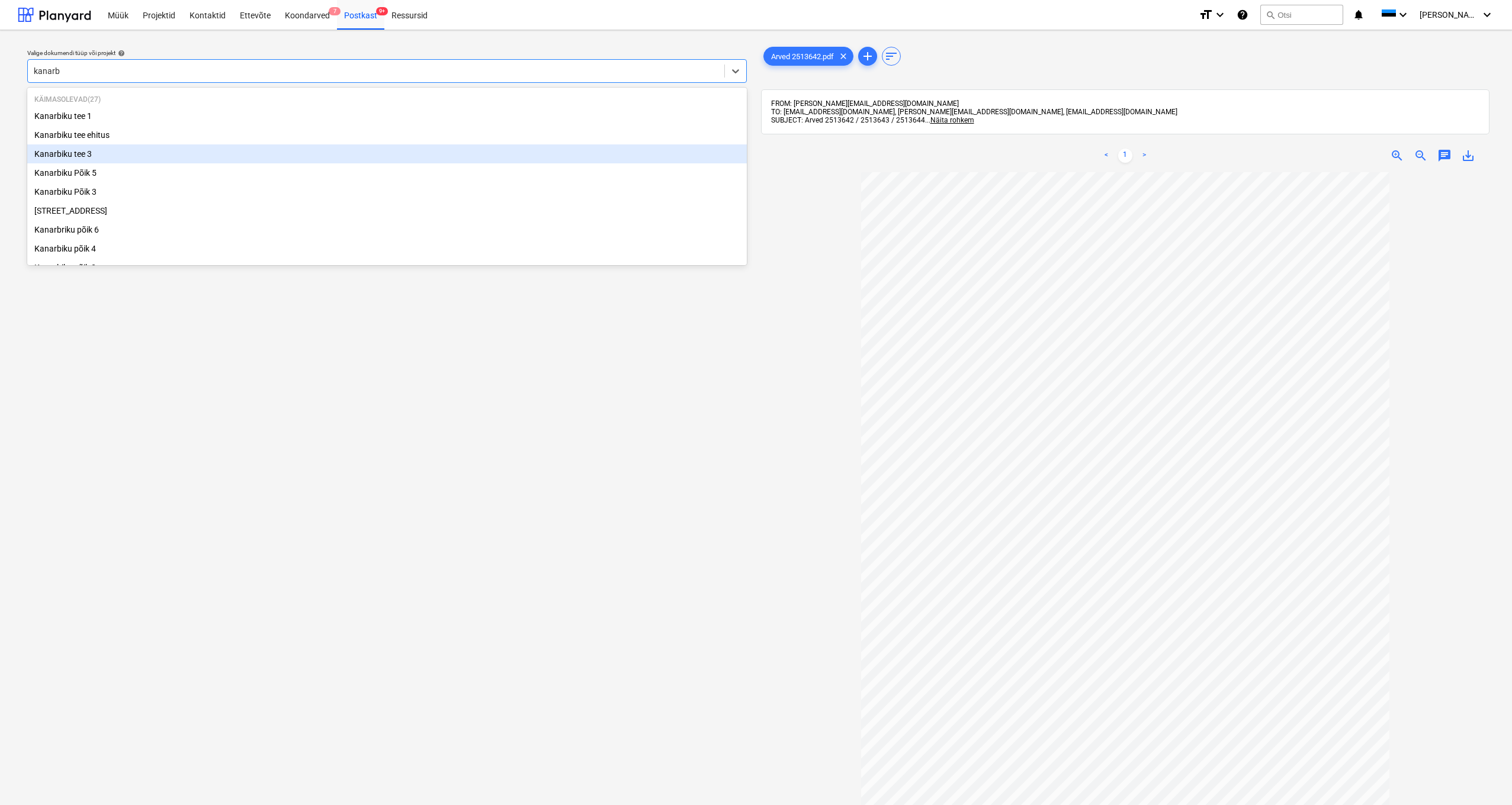
click at [71, 153] on div "Kanarbiku tee 3" at bounding box center [388, 154] width 720 height 19
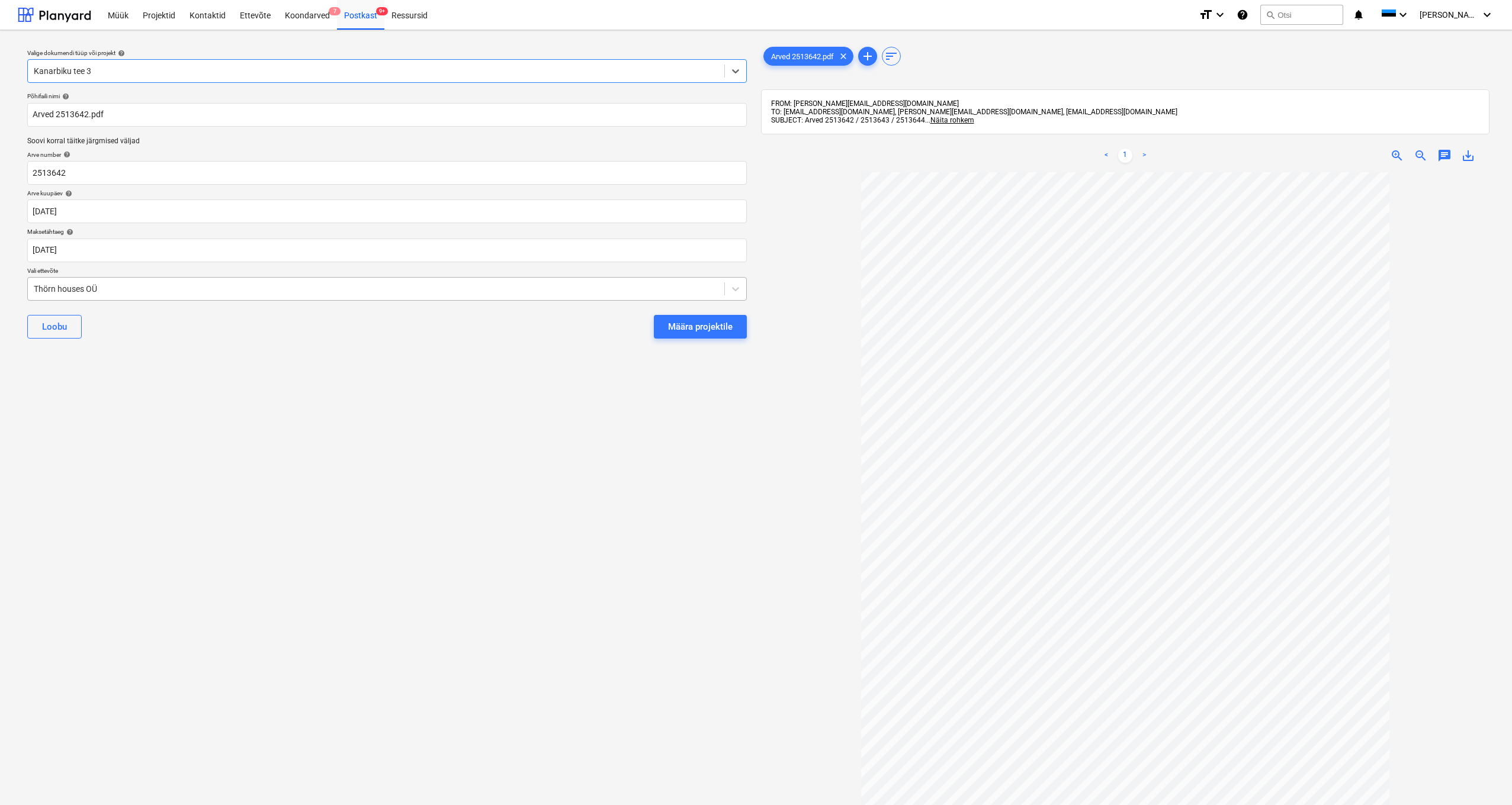
click at [33, 288] on div "Thörn houses OÜ" at bounding box center [376, 289] width 685 height 9
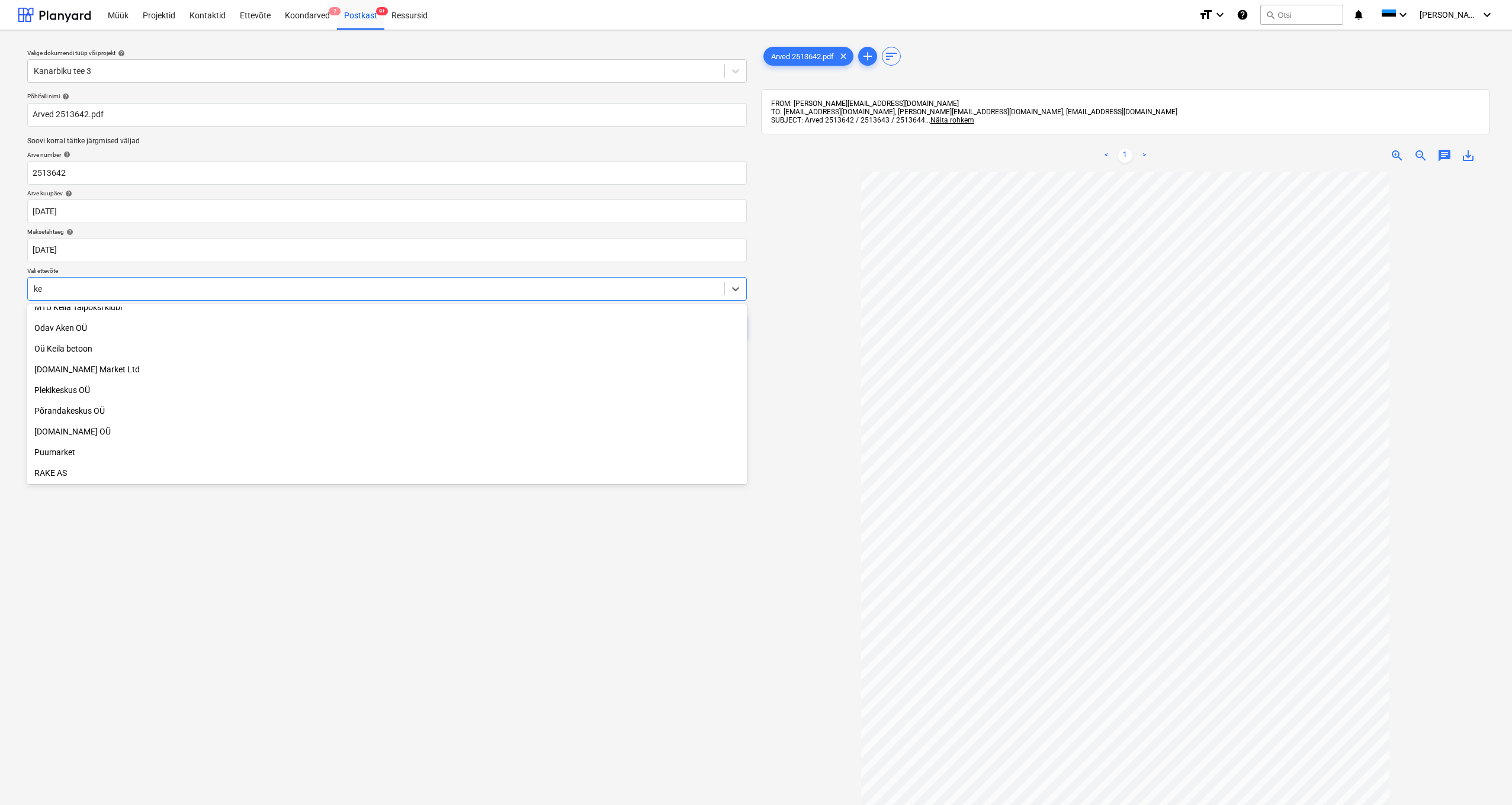
scroll to position [237, 0]
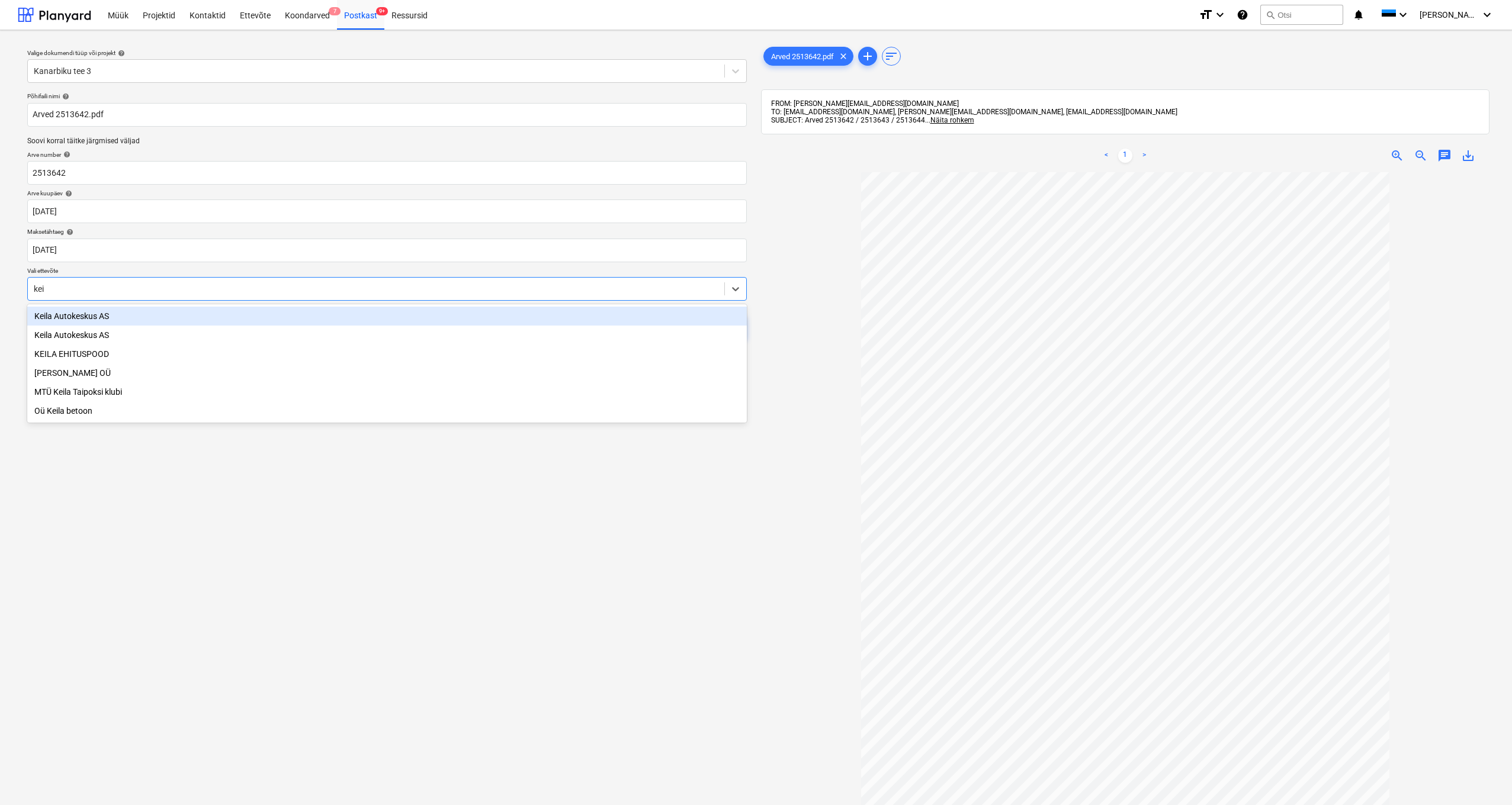
type input "[PERSON_NAME]"
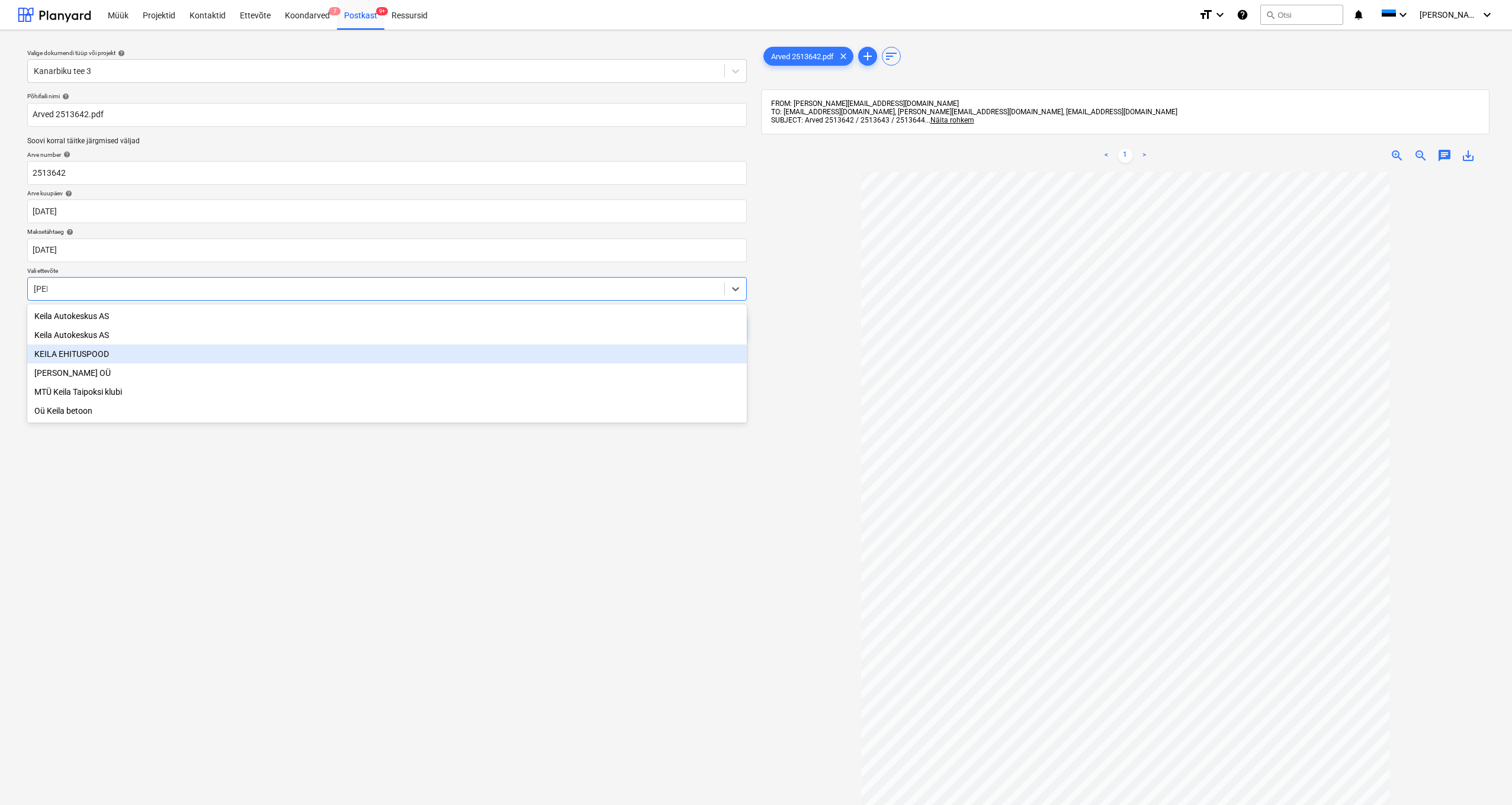
click at [66, 353] on div "KEILA EHITUSPOOD" at bounding box center [388, 354] width 720 height 19
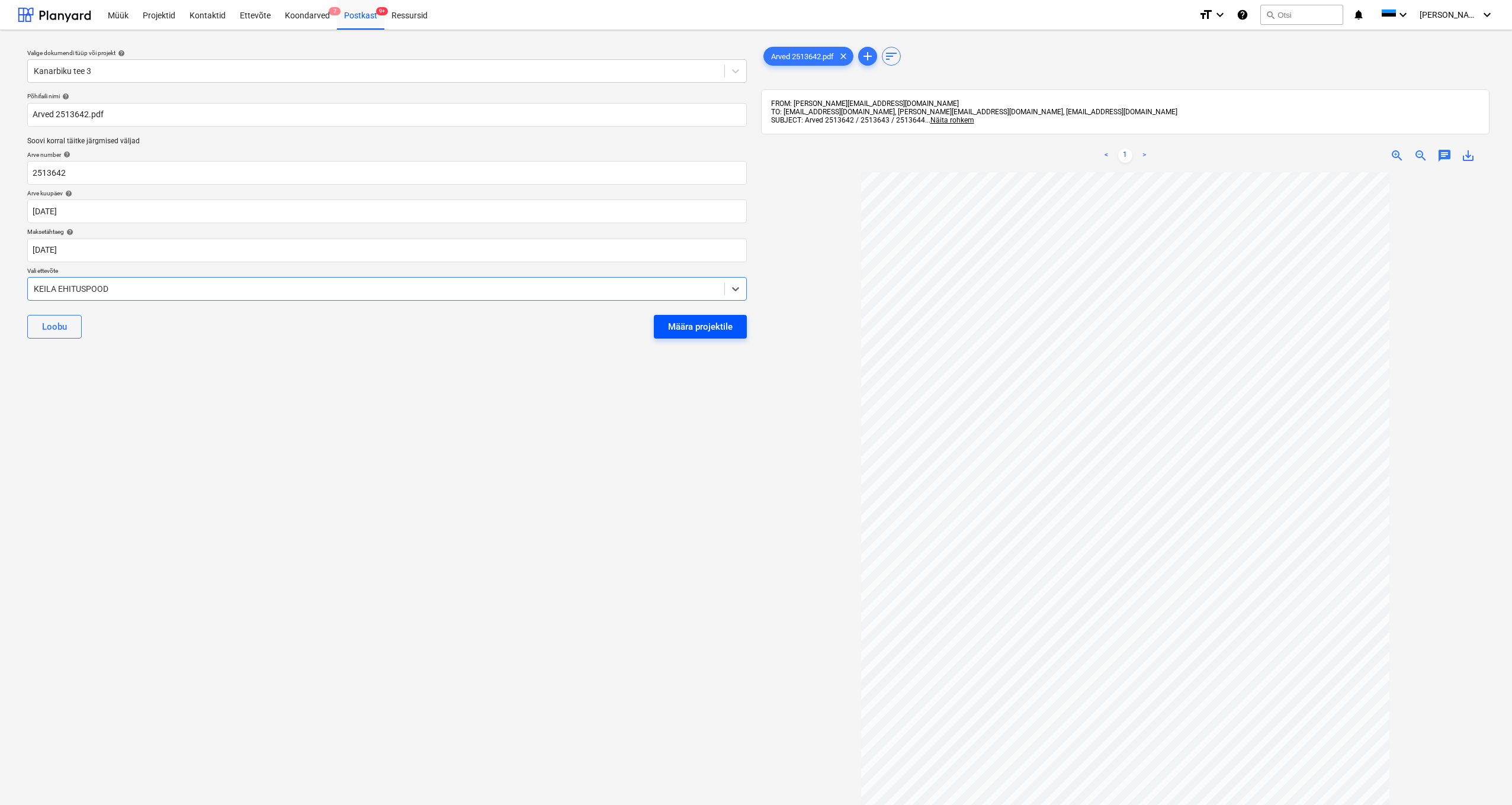
click at [656, 323] on button "Määra projektile" at bounding box center [700, 326] width 93 height 23
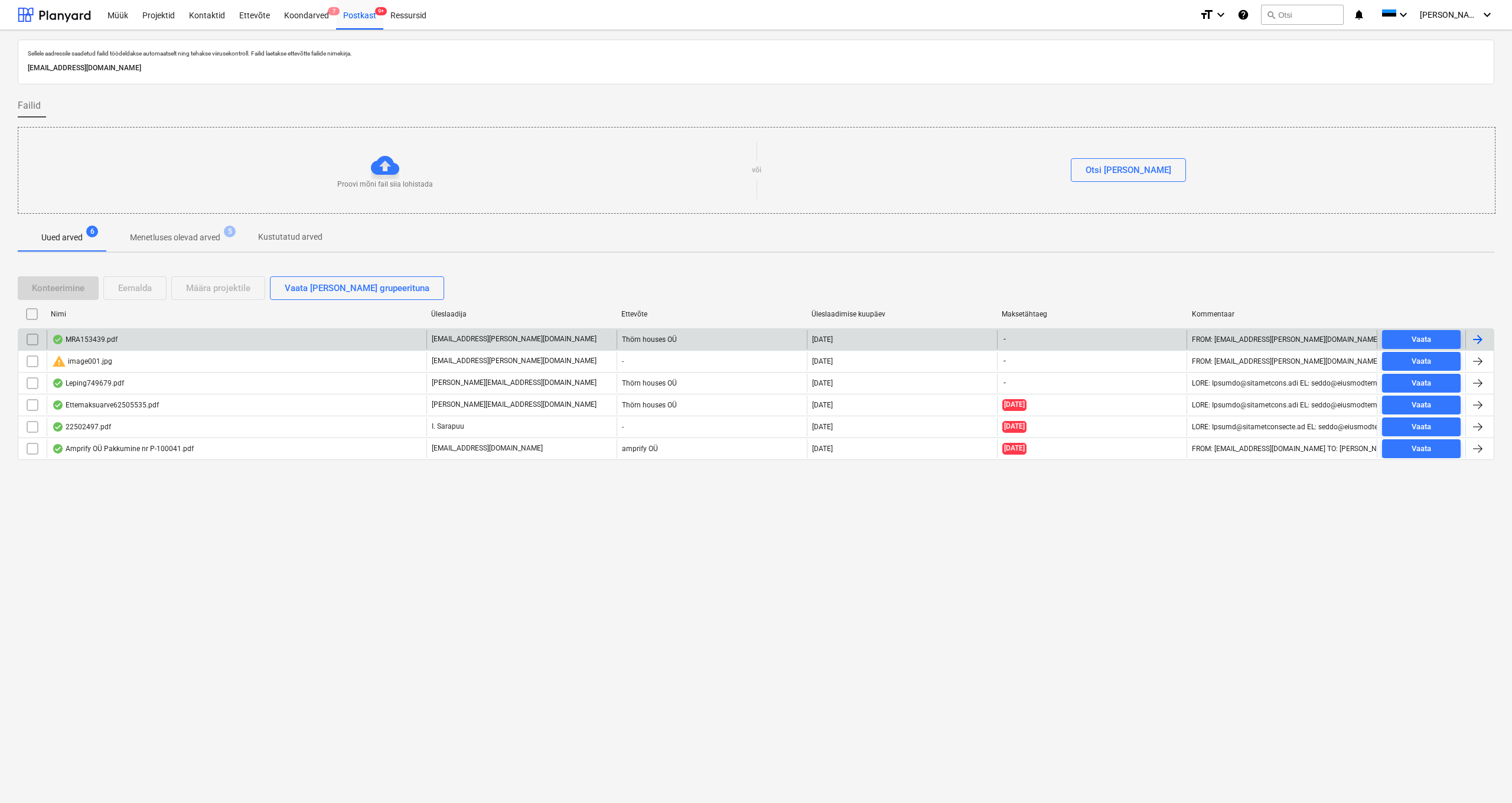
click at [101, 341] on div "MRA153439.pdf" at bounding box center [84, 339] width 66 height 9
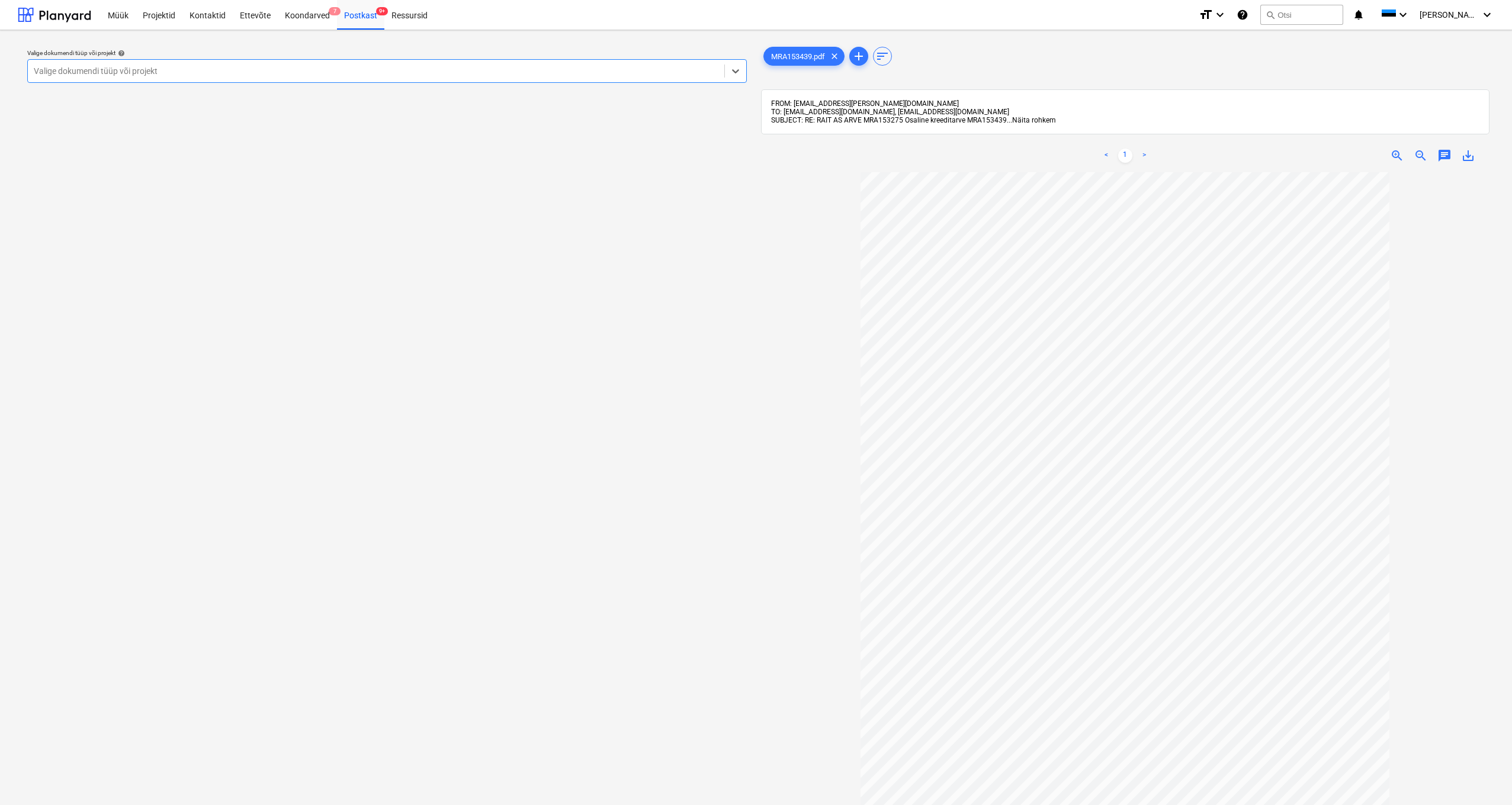
click at [852, 121] on span "Näita rohkem" at bounding box center [1034, 120] width 44 height 8
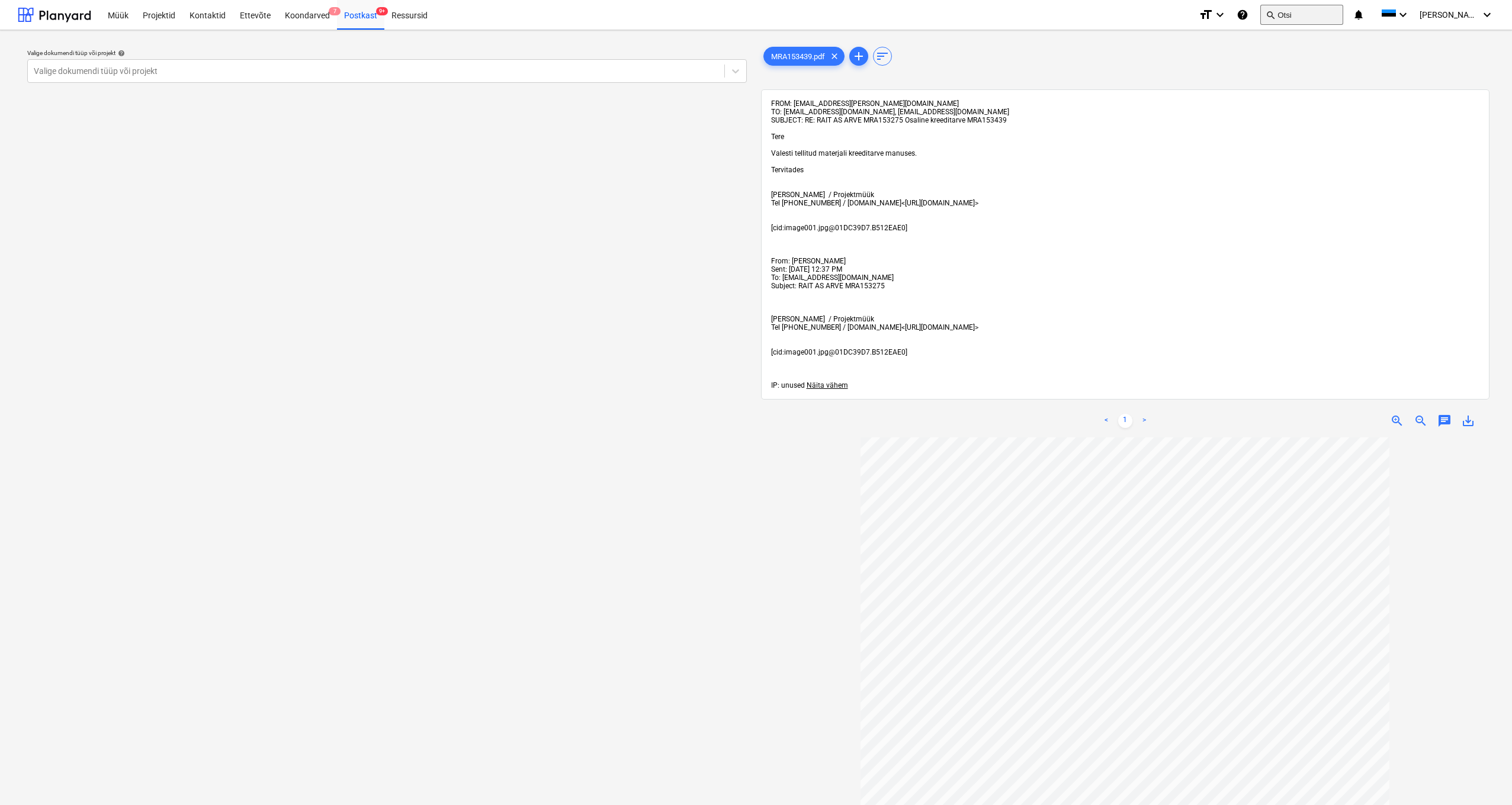
click at [852, 11] on button "search Otsi" at bounding box center [1302, 15] width 83 height 20
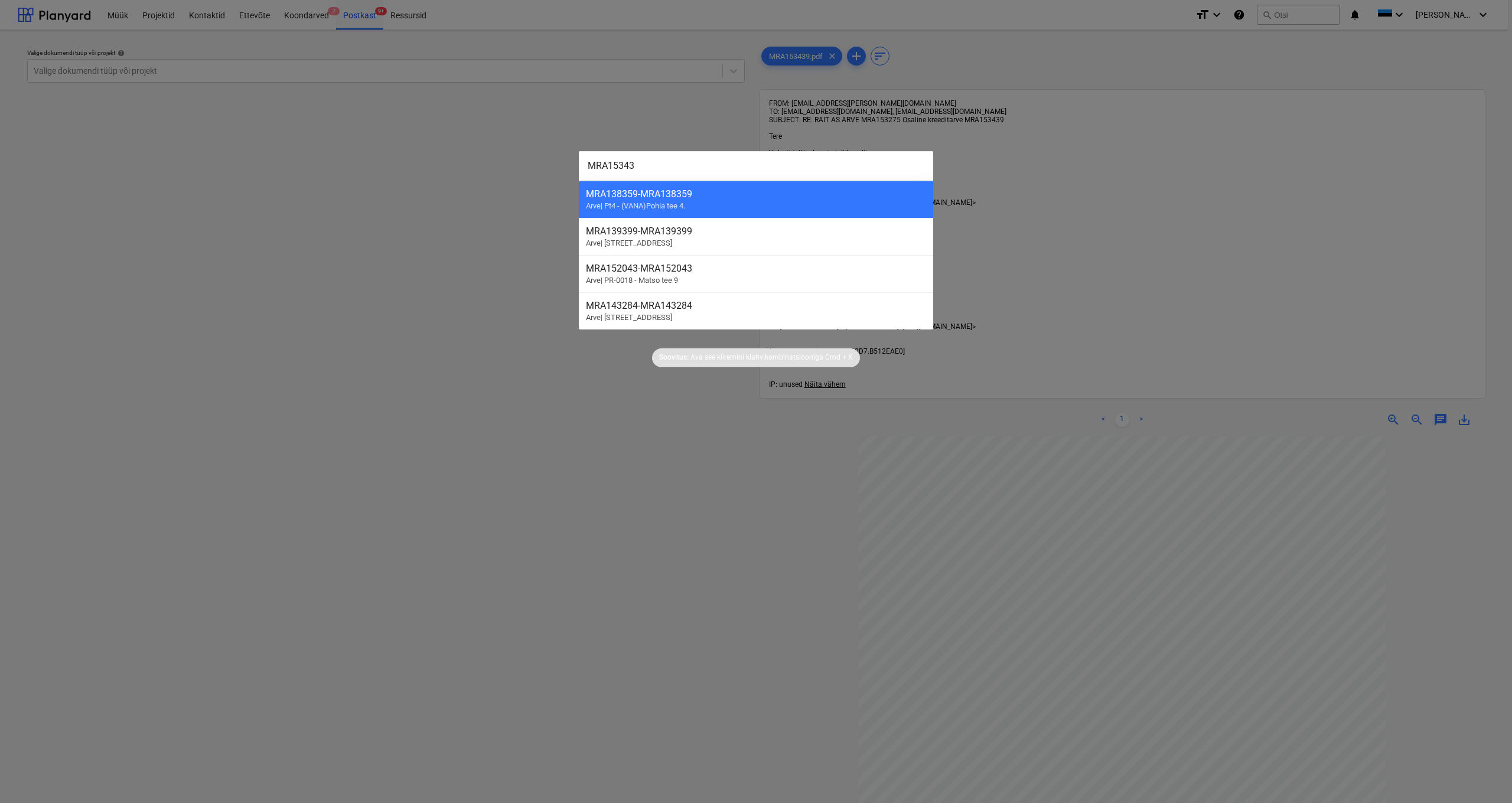
type input "MRA153439"
click at [850, 290] on div at bounding box center [756, 402] width 1512 height 803
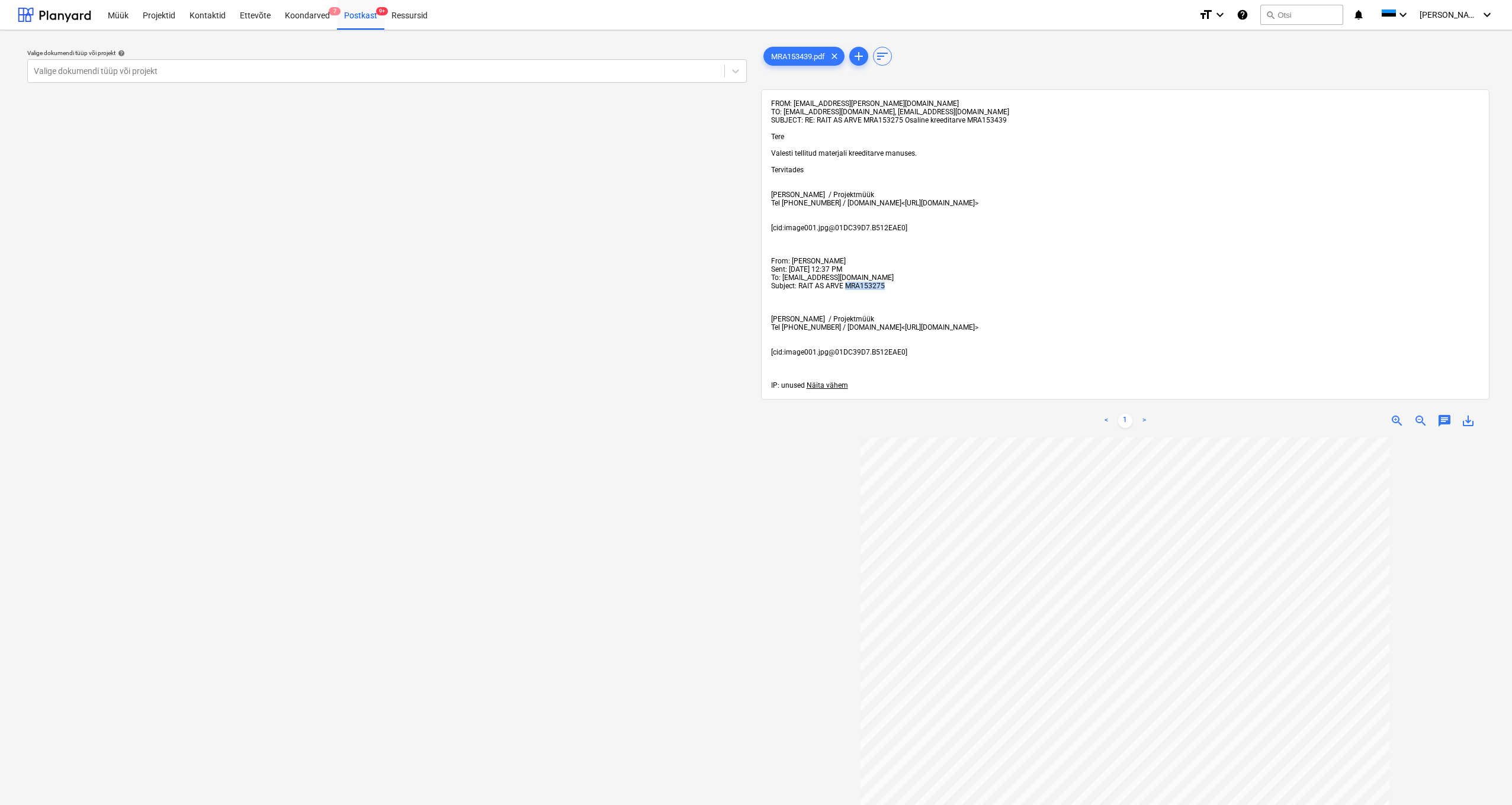
drag, startPoint x: 846, startPoint y: 285, endPoint x: 892, endPoint y: 286, distance: 46.0
click at [852, 286] on div "FROM: [EMAIL_ADDRESS][PERSON_NAME][DOMAIN_NAME] TO: [EMAIL_ADDRESS][DOMAIN_NAME…" at bounding box center [1125, 244] width 709 height 290
copy span "MRA153275"
click at [852, 13] on button "search Otsi" at bounding box center [1302, 15] width 83 height 20
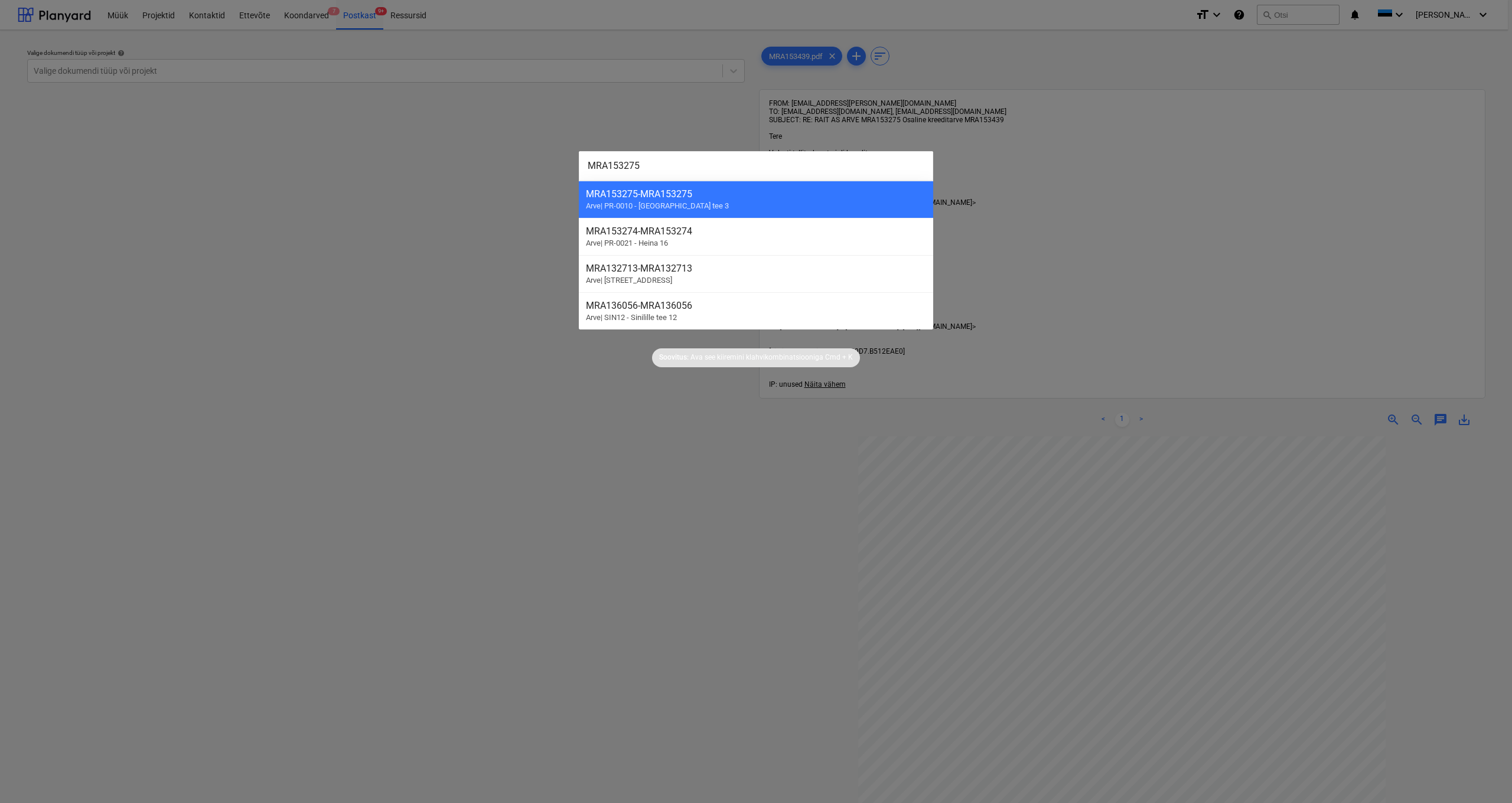
type input "MRA153275"
click at [449, 296] on div at bounding box center [756, 402] width 1512 height 803
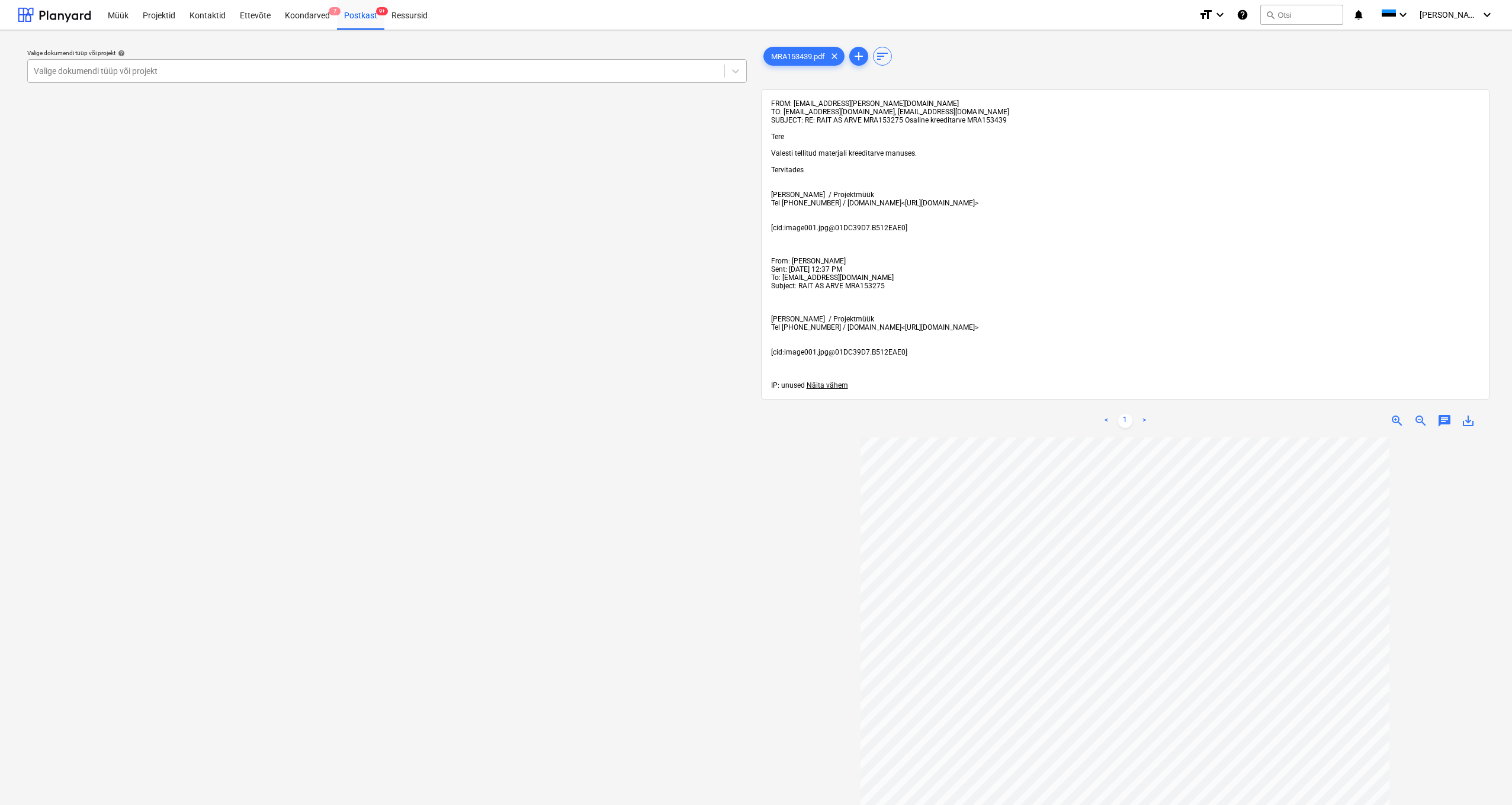
click at [69, 68] on div "Valige dokumendi tüüp või projekt" at bounding box center [376, 70] width 685 height 9
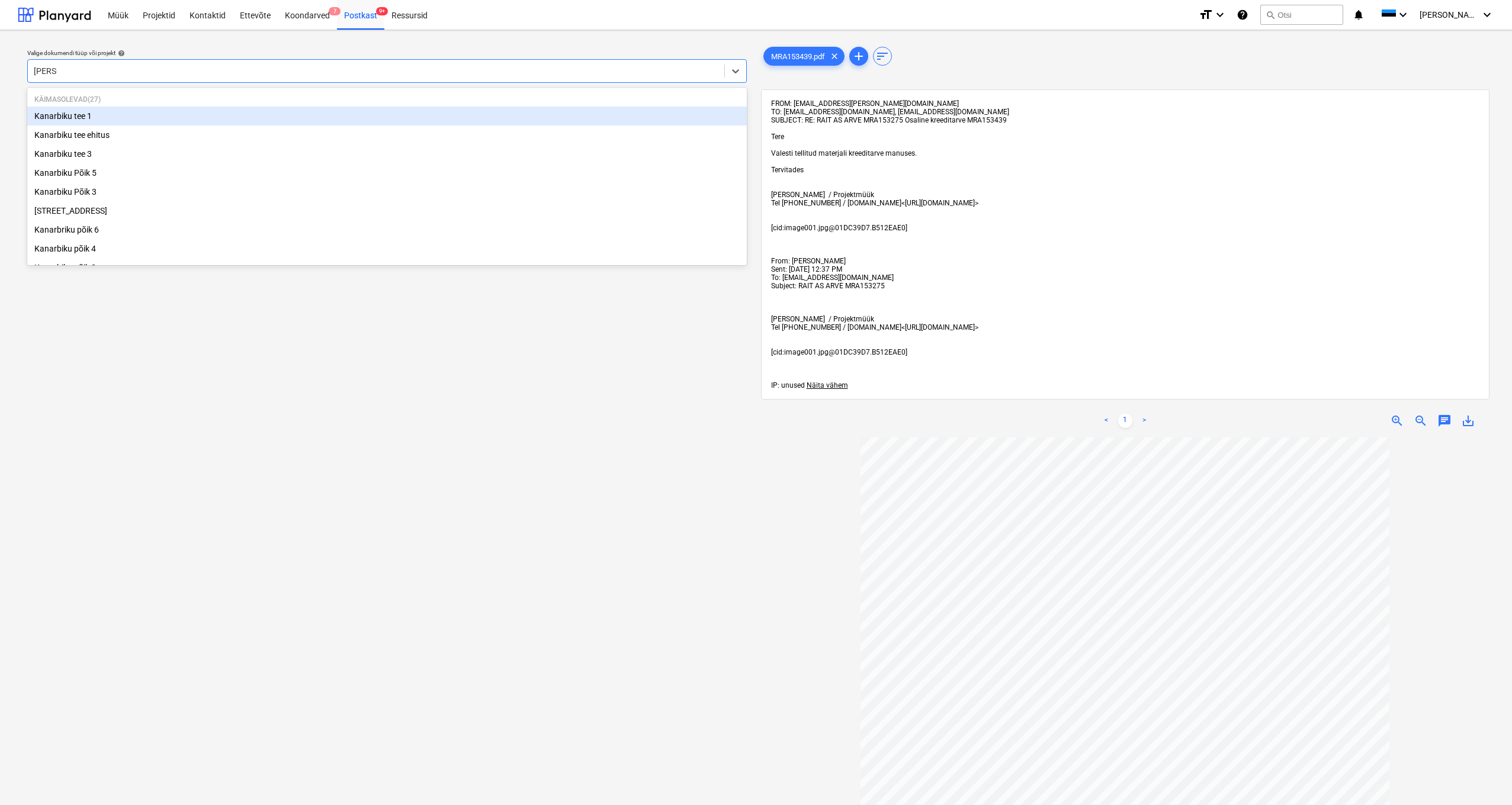
type input "kanarb"
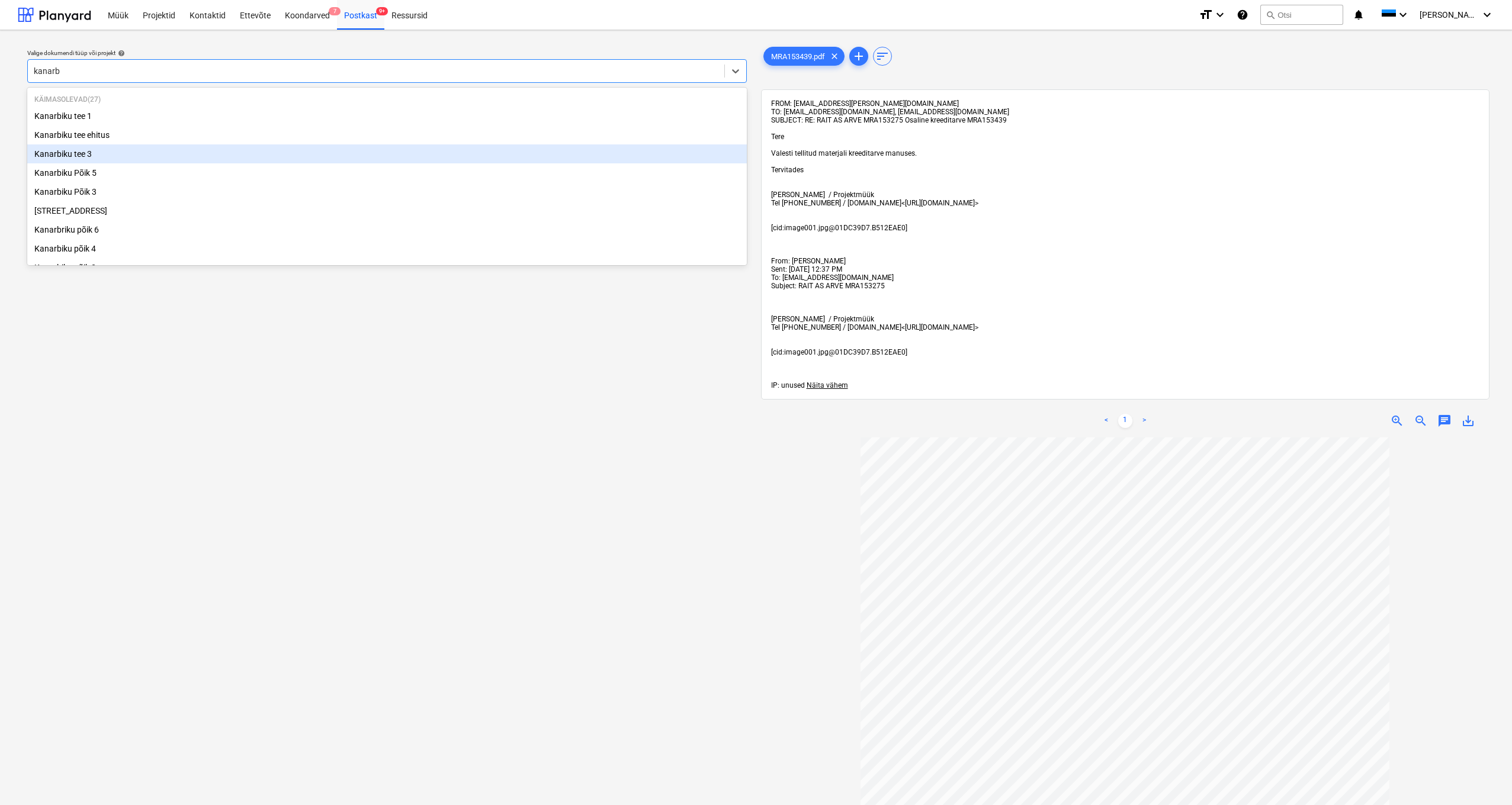
click at [58, 158] on div "Kanarbiku tee 3" at bounding box center [388, 154] width 720 height 19
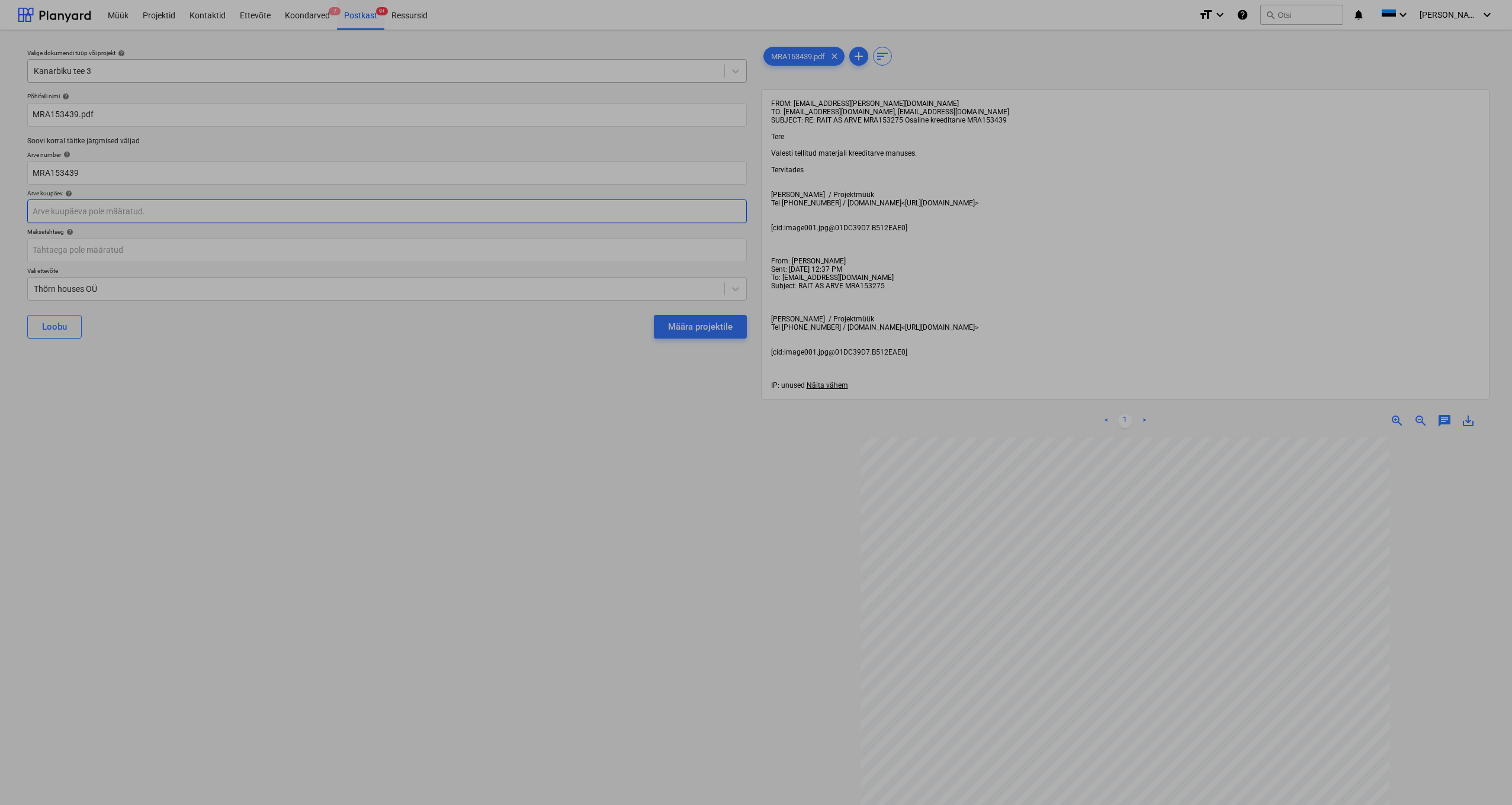
drag, startPoint x: 33, startPoint y: 211, endPoint x: 213, endPoint y: 201, distance: 180.3
click at [33, 211] on body "Müük Projektid Kontaktid Ettevõte Koondarved 7 Postkast 9+ Ressursid format_siz…" at bounding box center [756, 402] width 1512 height 805
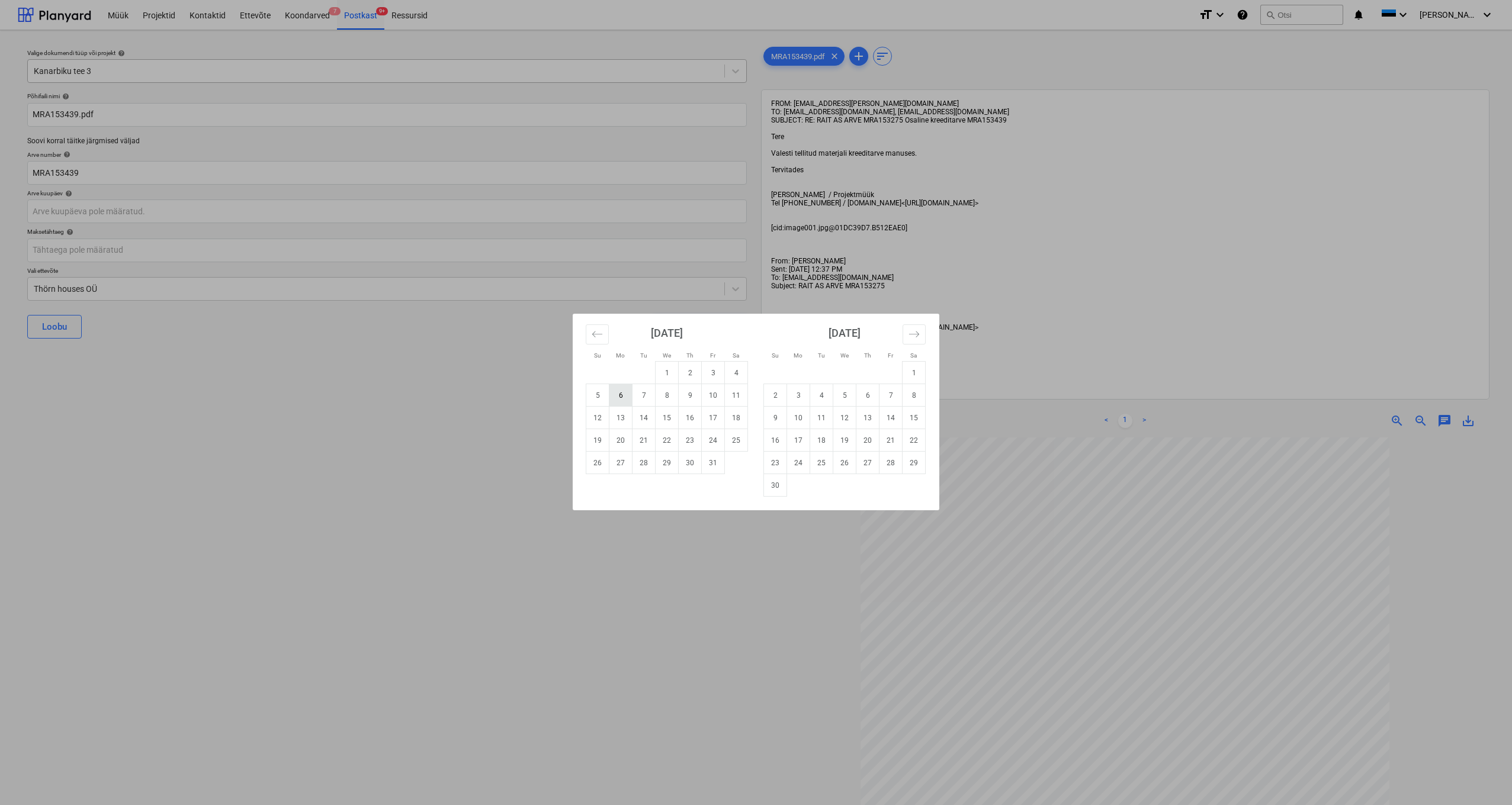
click at [624, 394] on td "6" at bounding box center [621, 395] width 23 height 23
type input "[DATE]"
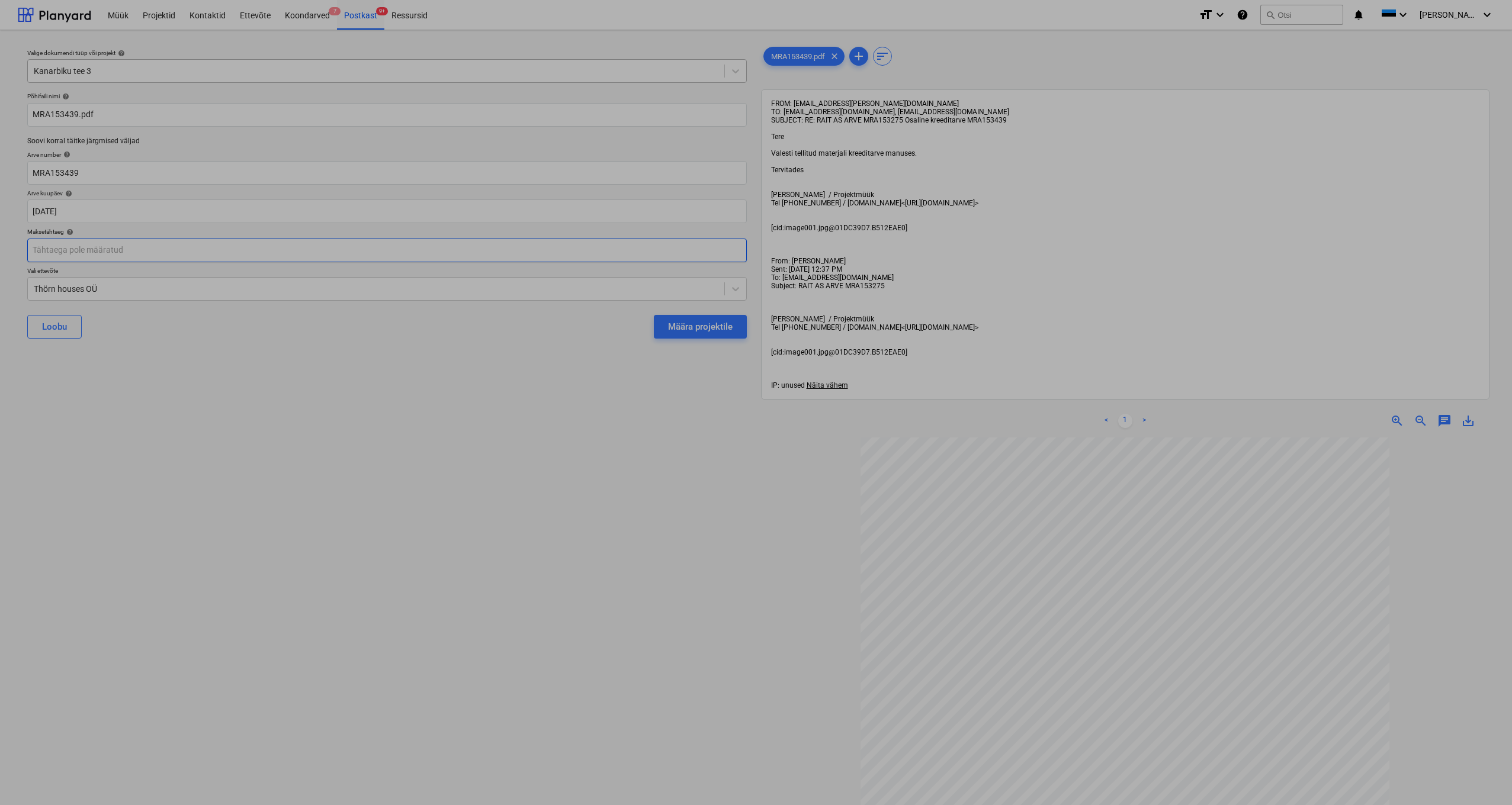
drag, startPoint x: 49, startPoint y: 249, endPoint x: 92, endPoint y: 245, distance: 43.2
click at [49, 249] on body "Müük Projektid Kontaktid Ettevõte Koondarved 7 Postkast 9+ Ressursid format_siz…" at bounding box center [756, 402] width 1512 height 805
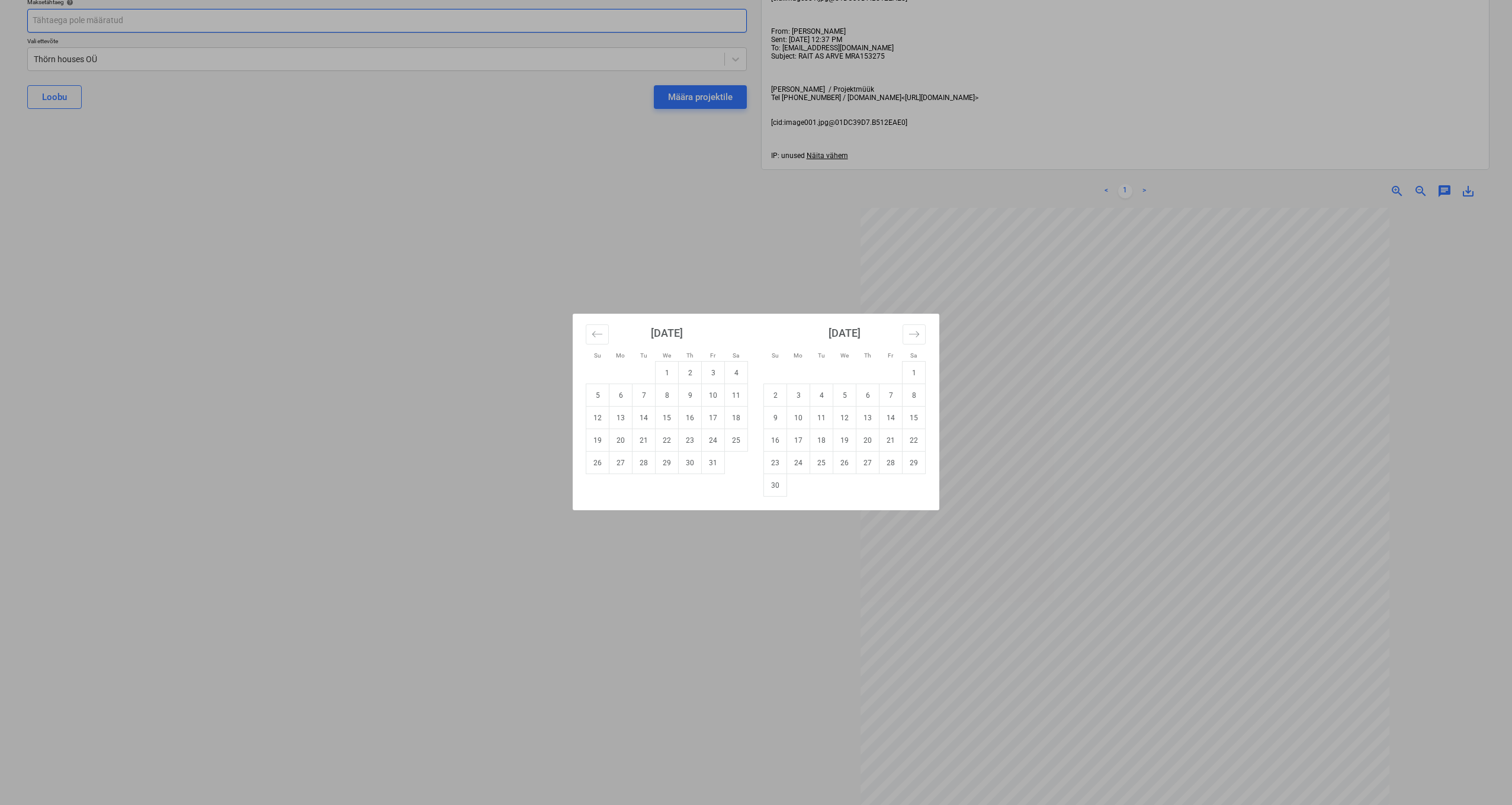
scroll to position [418, 0]
click at [216, 443] on div "Su Mo Tu We Th Fr Sa Su Mo Tu We Th Fr Sa [DATE] 1 2 3 4 5 6 7 8 9 10 11 12 13 …" at bounding box center [756, 402] width 1512 height 805
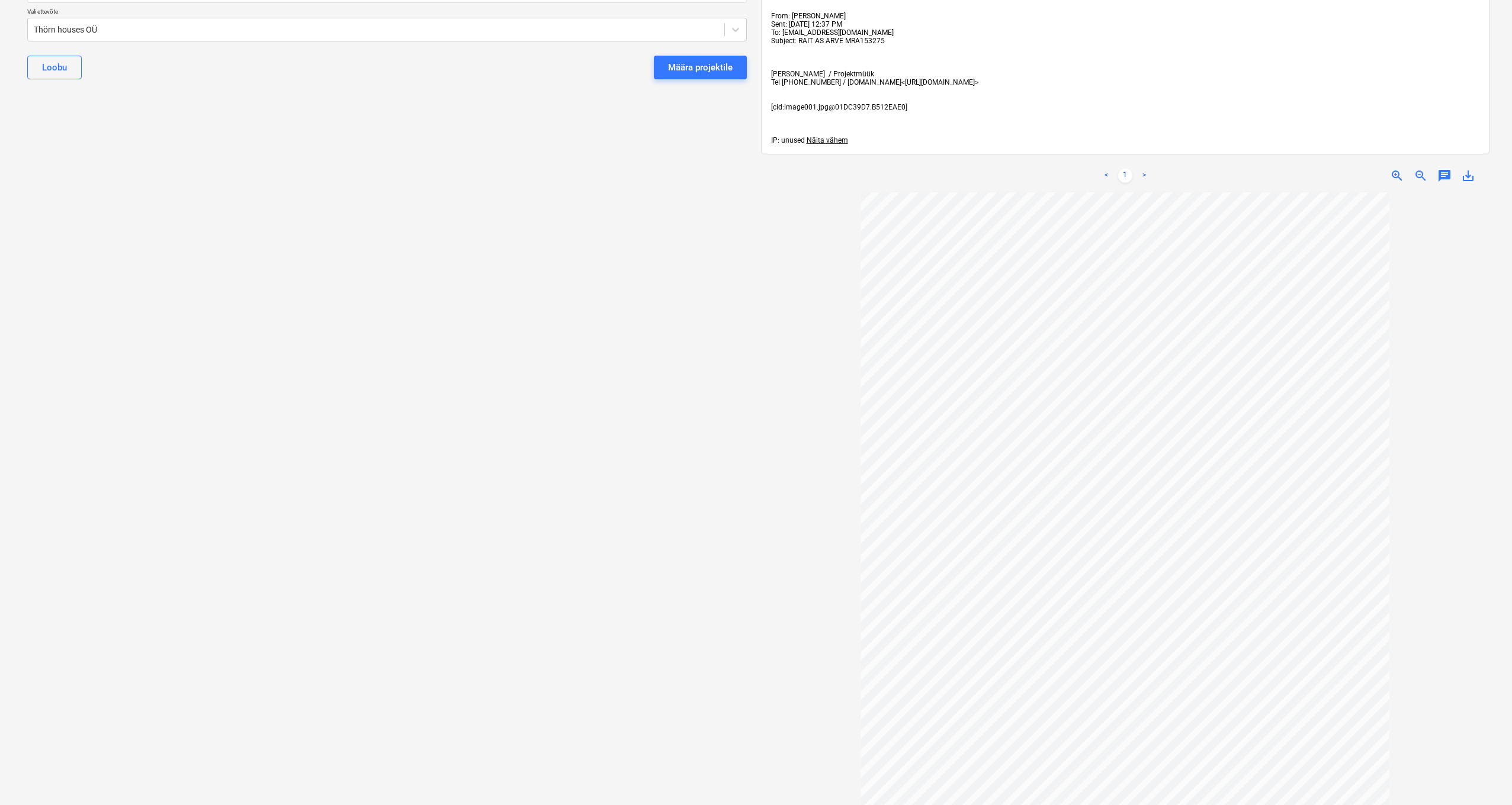
scroll to position [0, 0]
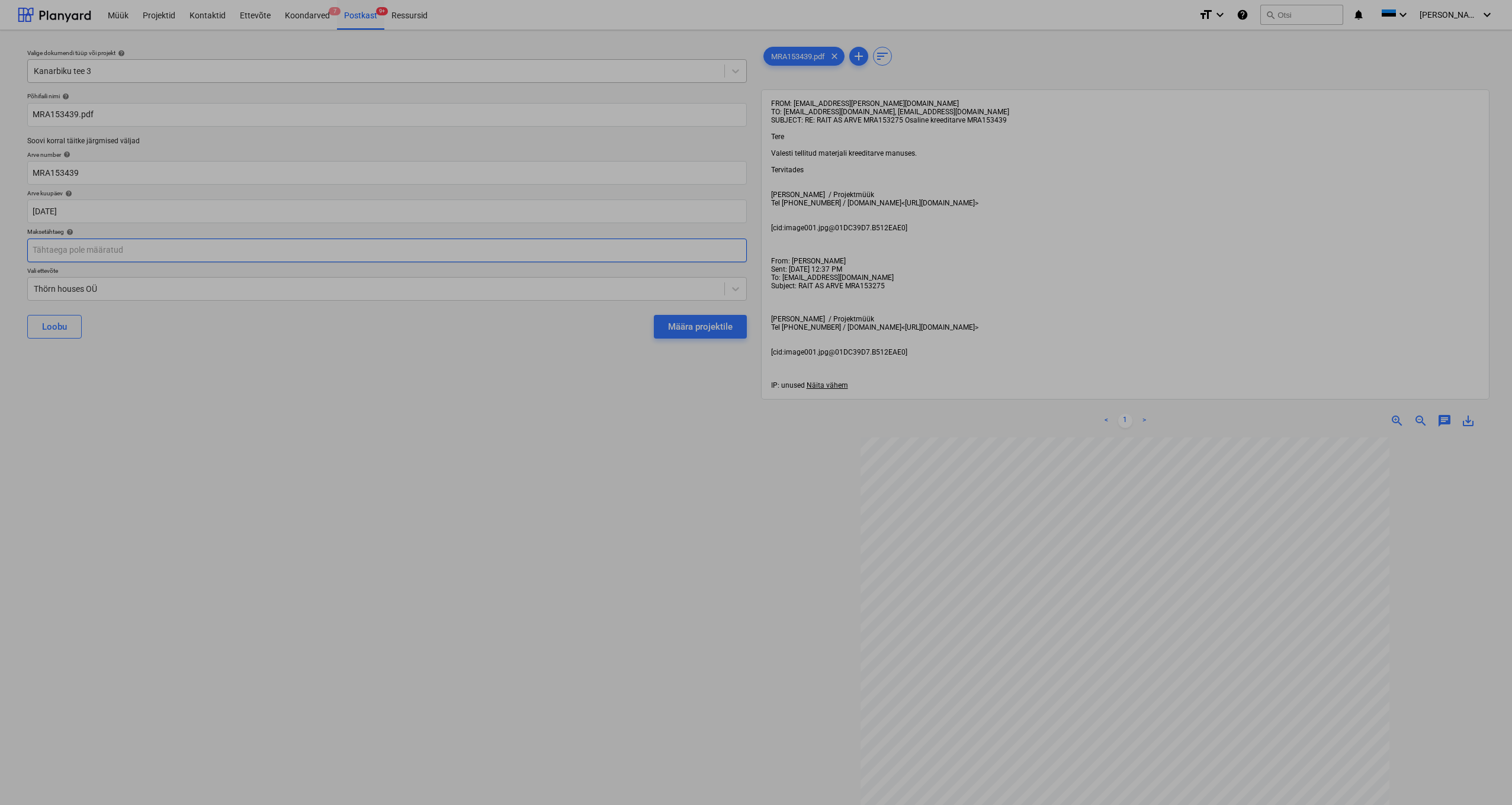
click at [54, 250] on body "Müük Projektid Kontaktid Ettevõte Koondarved 7 Postkast 9+ Ressursid format_siz…" at bounding box center [756, 402] width 1512 height 805
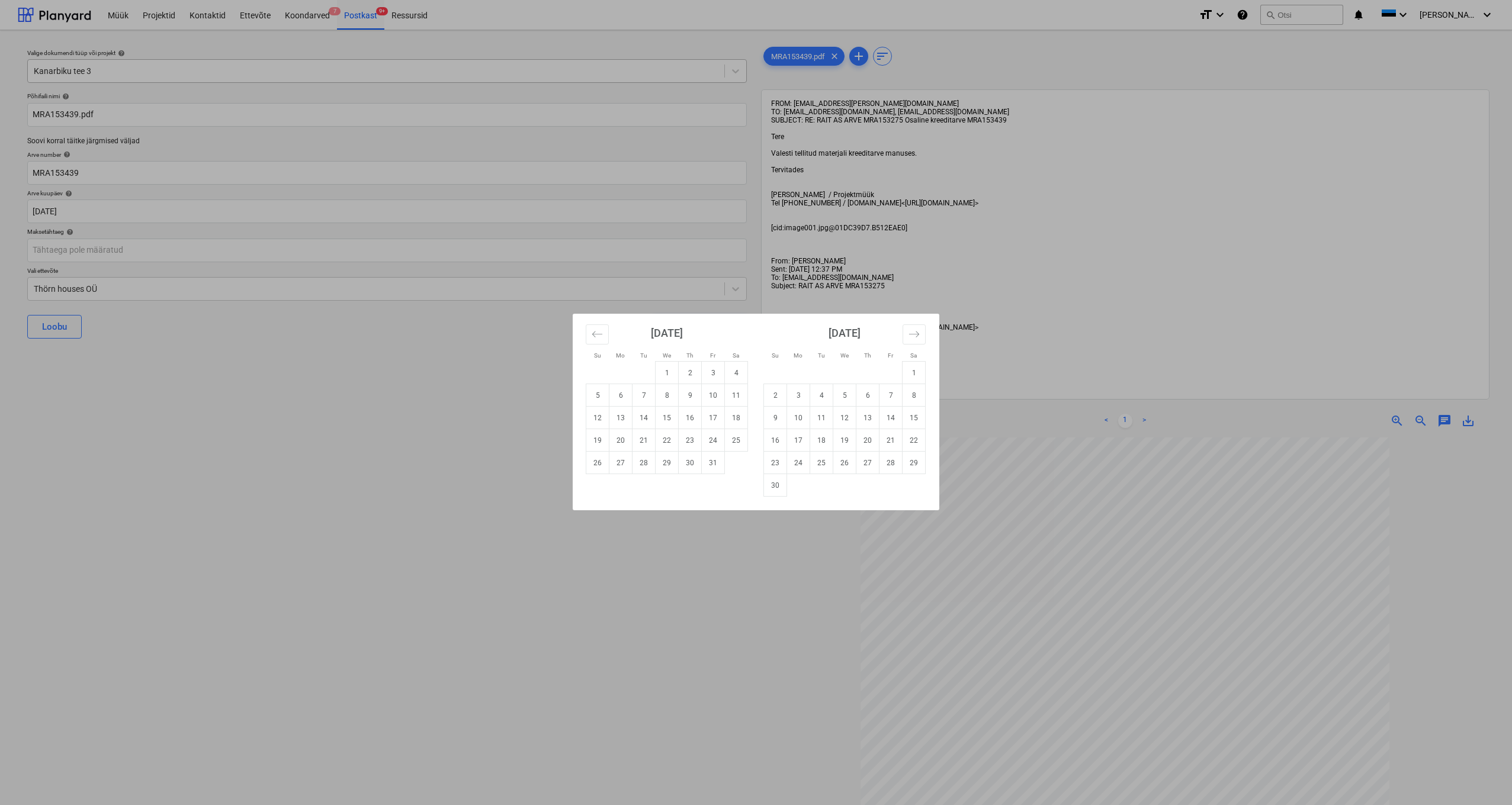
drag, startPoint x: 625, startPoint y: 398, endPoint x: 697, endPoint y: 387, distance: 72.8
click at [625, 398] on td "6" at bounding box center [621, 395] width 23 height 23
type input "[DATE]"
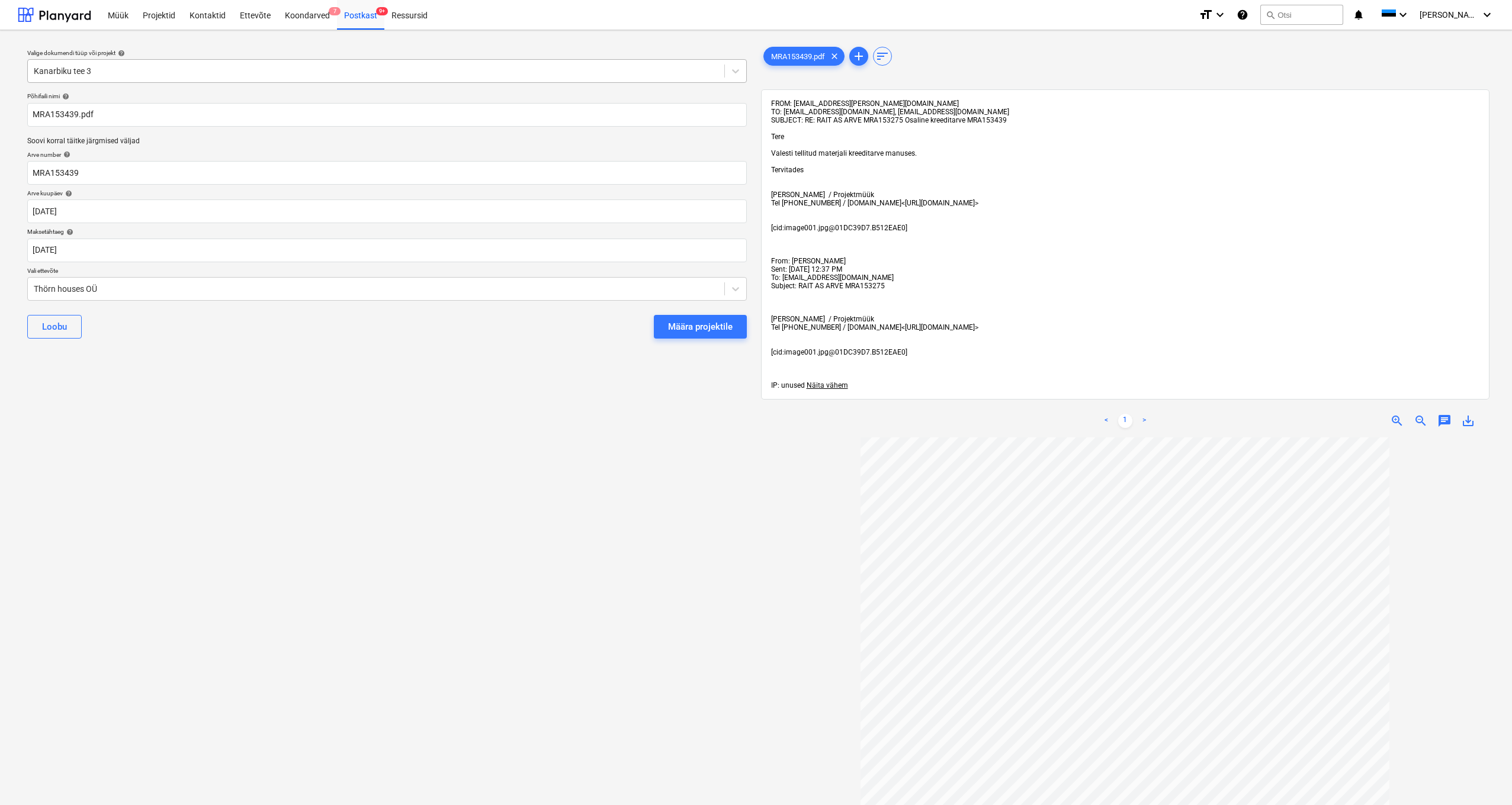
click at [25, 285] on div "Põhifaili nimi help MRA153439.pdf Soovi korral täitke järgmised väljad Arve num…" at bounding box center [387, 220] width 729 height 265
click at [39, 285] on div "Thörn houses OÜ" at bounding box center [376, 289] width 685 height 9
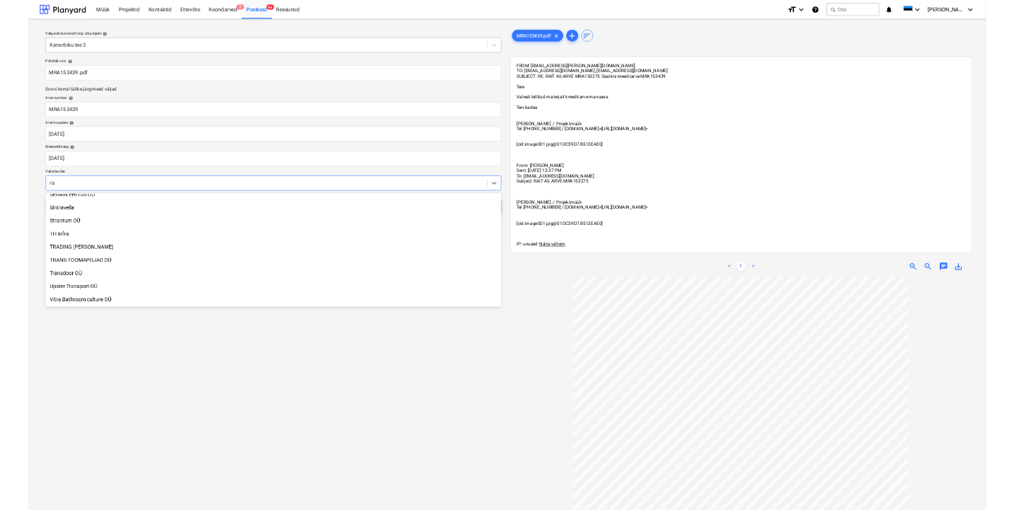
scroll to position [1001, 0]
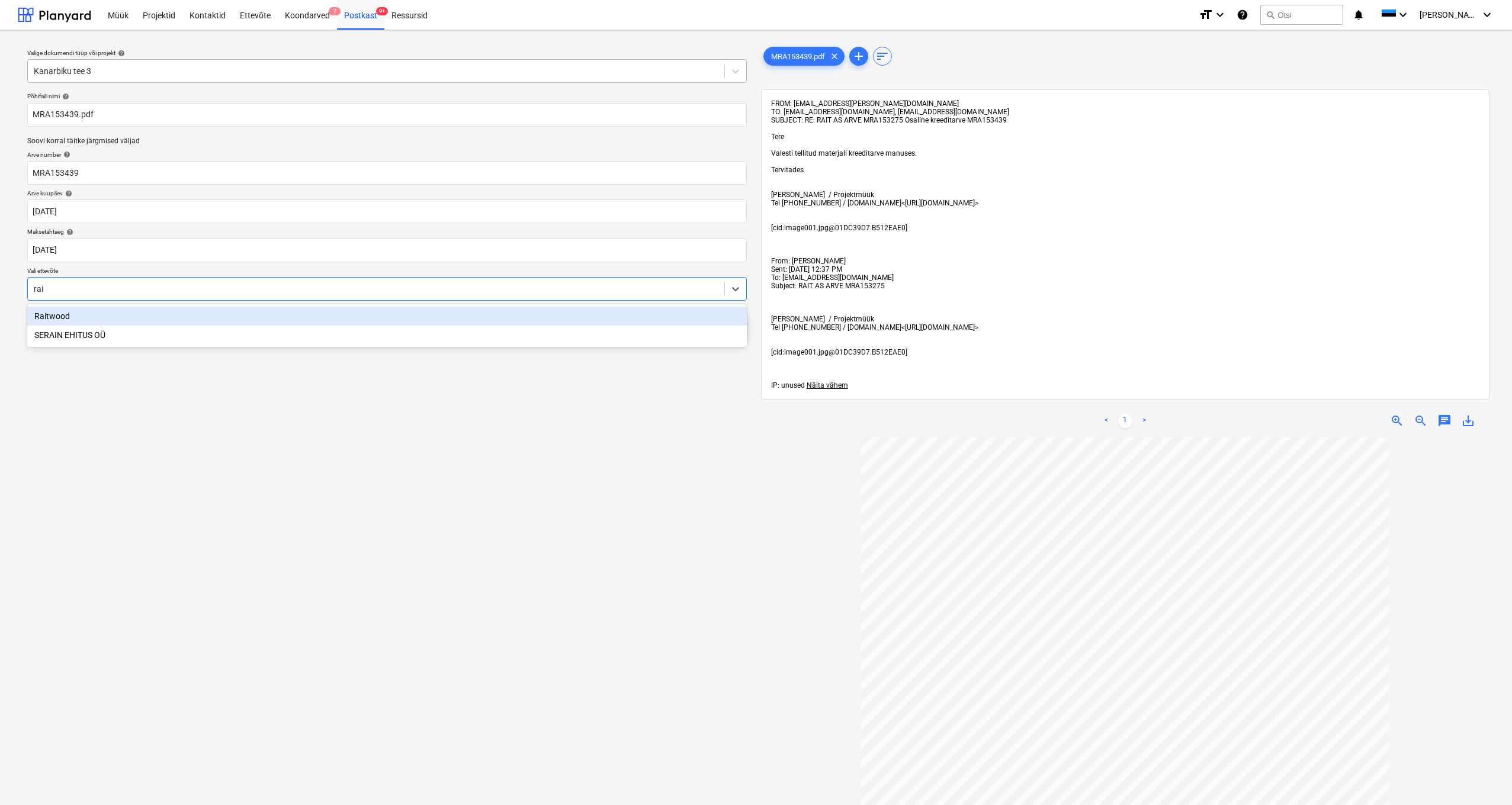
type input "rait"
click at [53, 319] on div "Raitwood" at bounding box center [388, 315] width 720 height 19
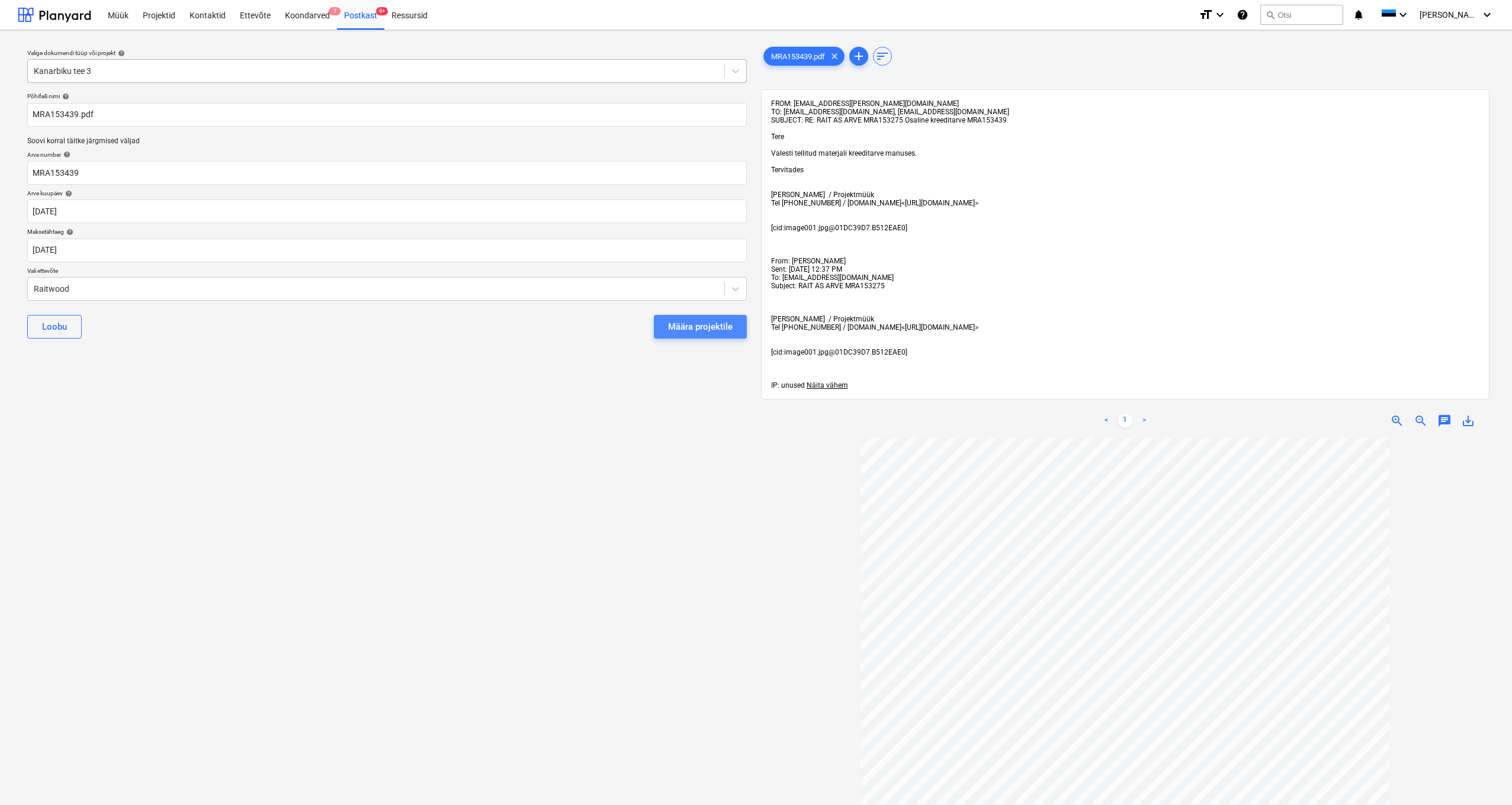
click at [671, 325] on div "Määra projektile" at bounding box center [700, 326] width 64 height 15
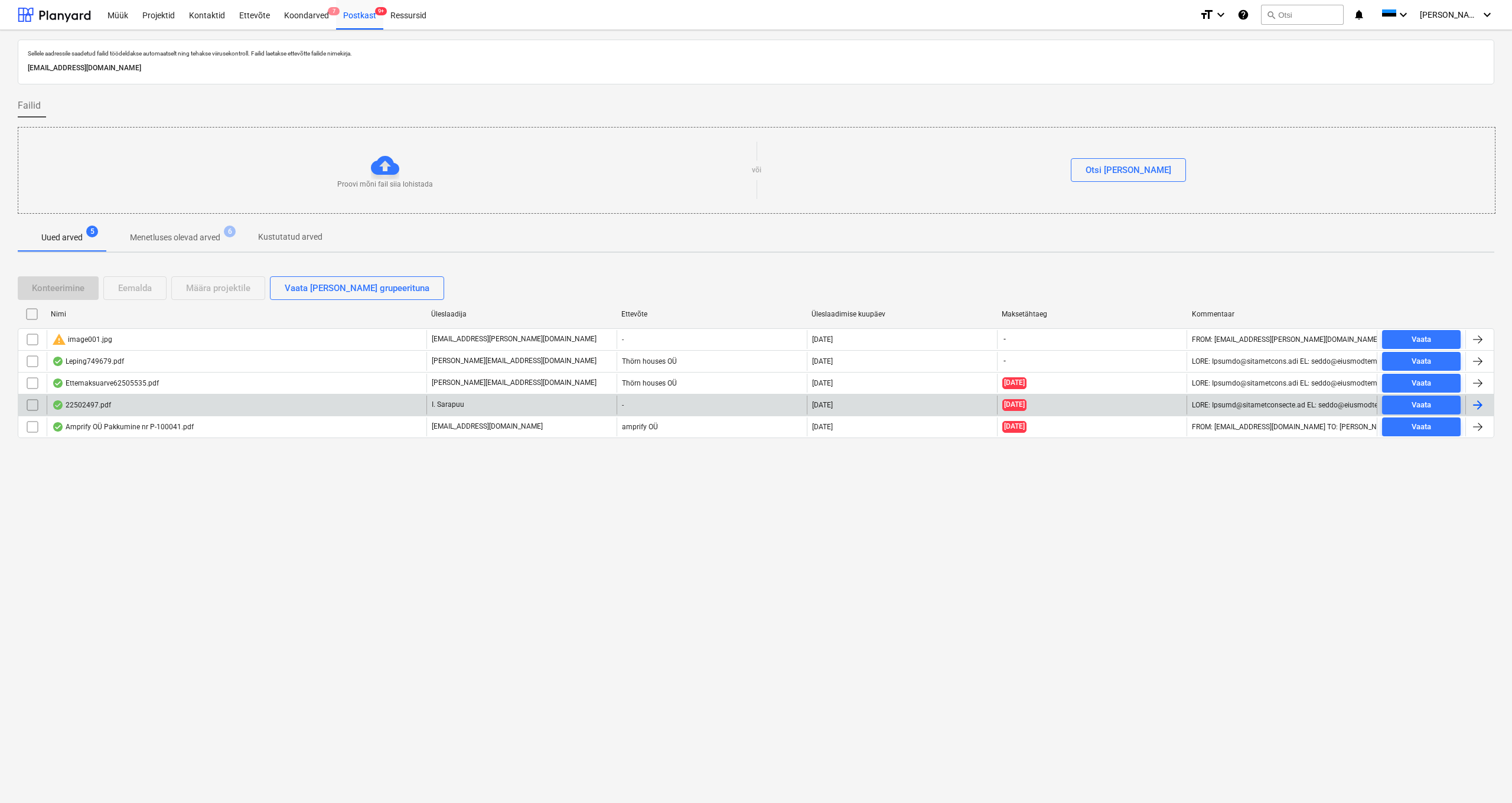
click at [78, 409] on div "22502497.pdf" at bounding box center [81, 405] width 59 height 9
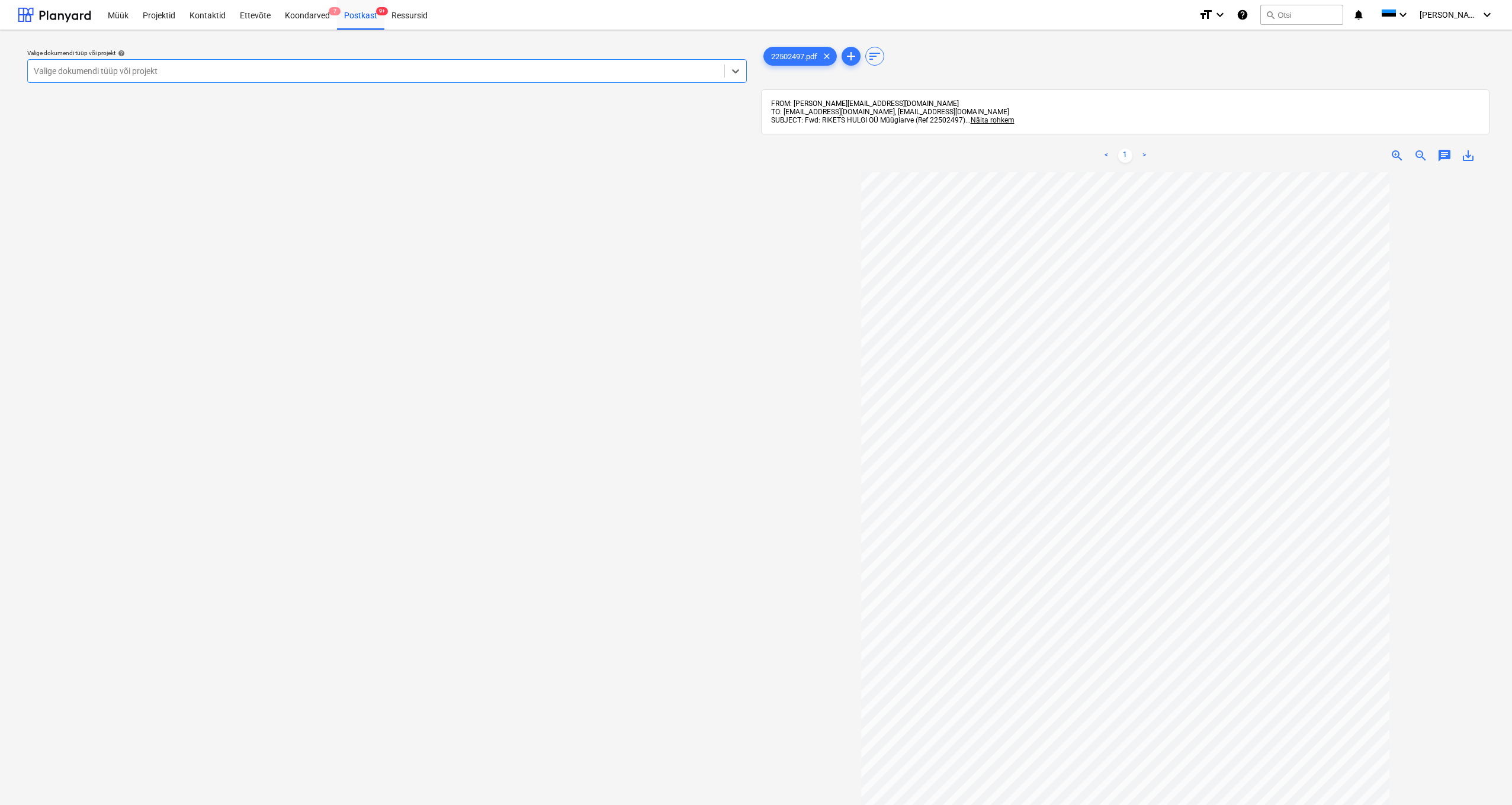
click at [370, 218] on div "Valige dokumendi tüüp või projekt help Select is focused ,type to refine list, …" at bounding box center [387, 494] width 738 height 910
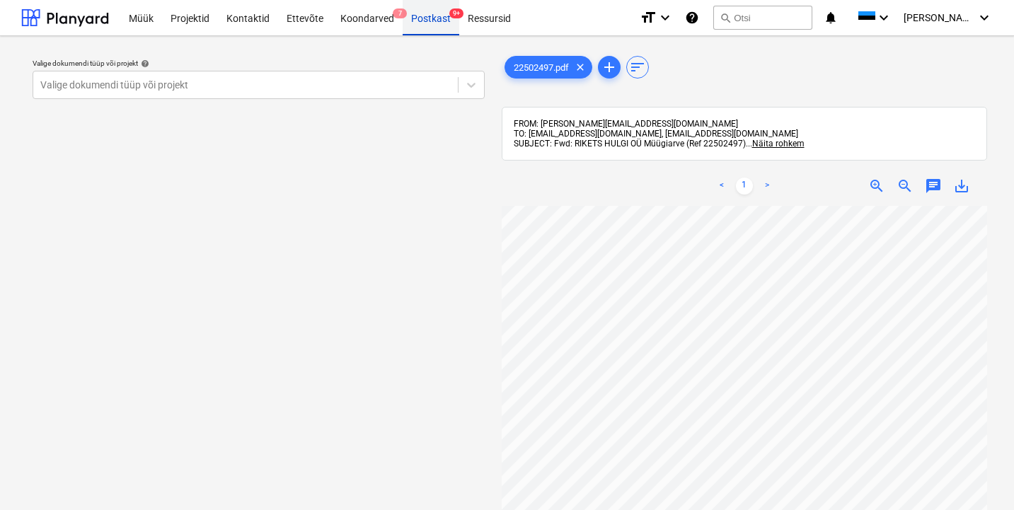
click at [430, 18] on div "Postkast 9+" at bounding box center [431, 17] width 57 height 36
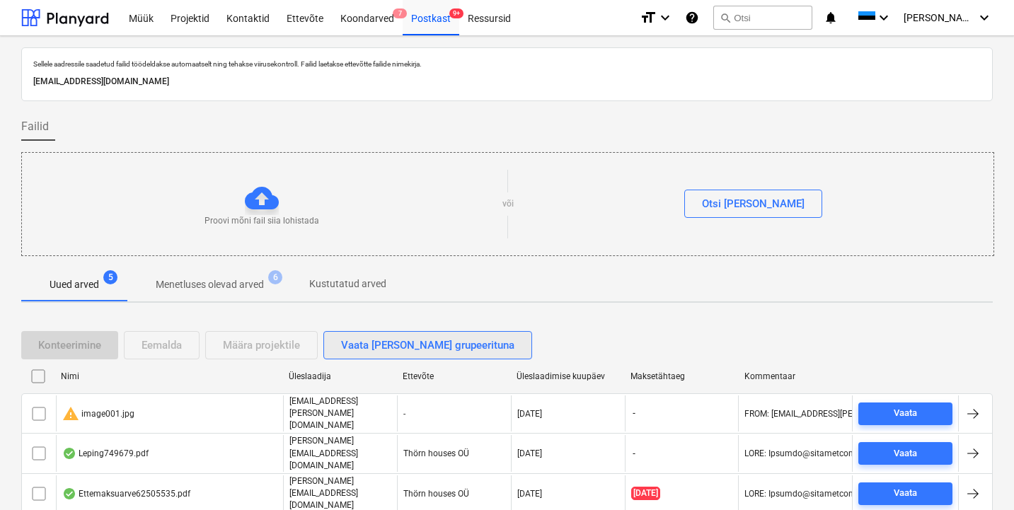
scroll to position [65, 0]
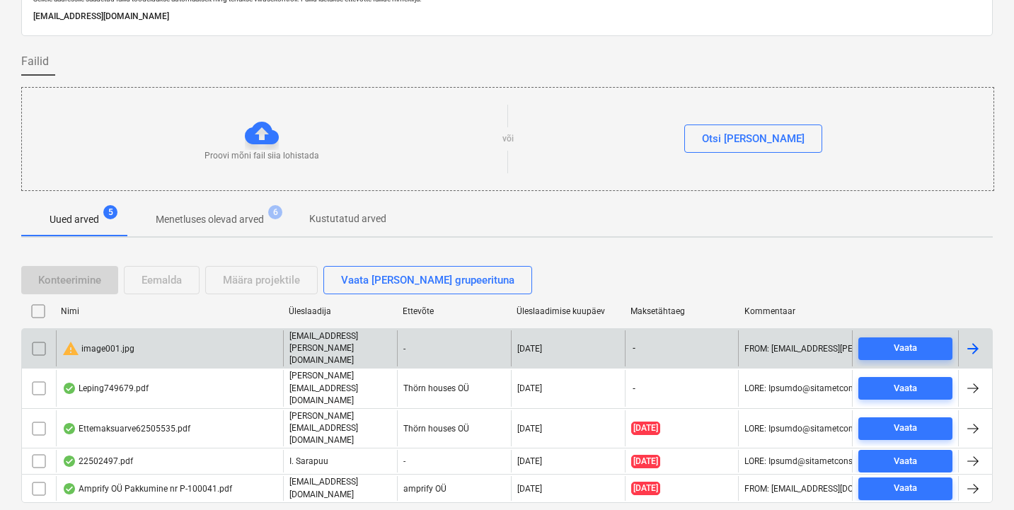
click at [115, 343] on div "warning image001.jpg" at bounding box center [98, 348] width 72 height 17
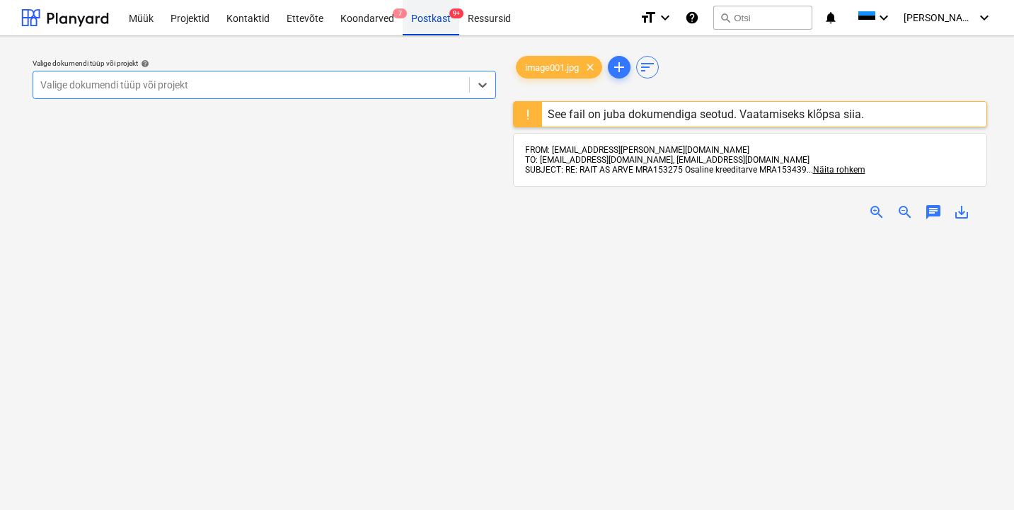
click at [434, 19] on div "Postkast 9+" at bounding box center [431, 17] width 57 height 36
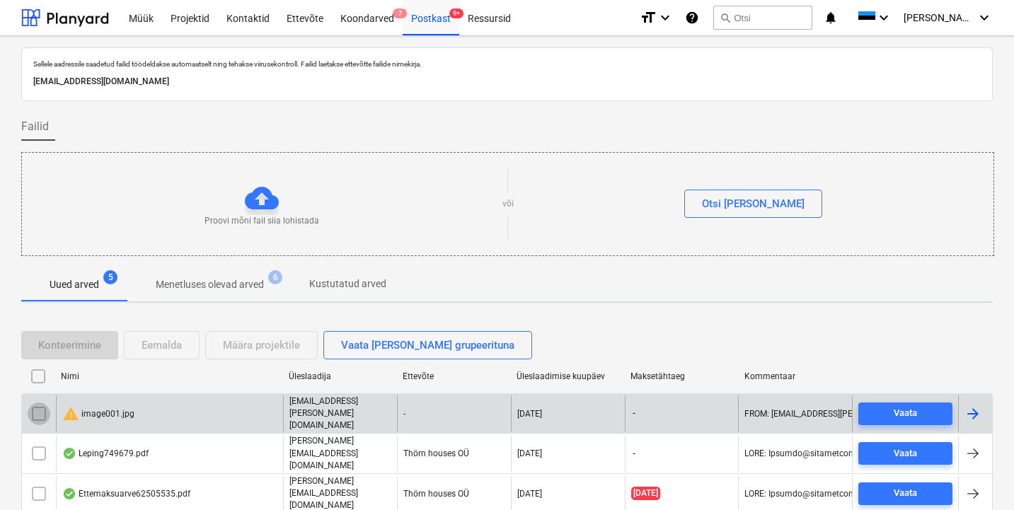
click at [35, 403] on input "checkbox" at bounding box center [39, 414] width 23 height 23
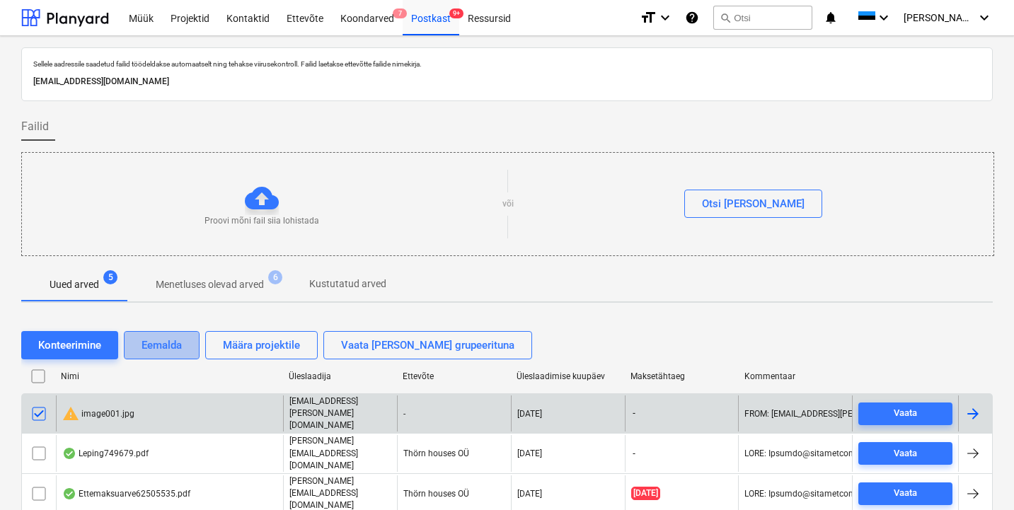
click at [162, 339] on div "Eemalda" at bounding box center [161, 345] width 40 height 18
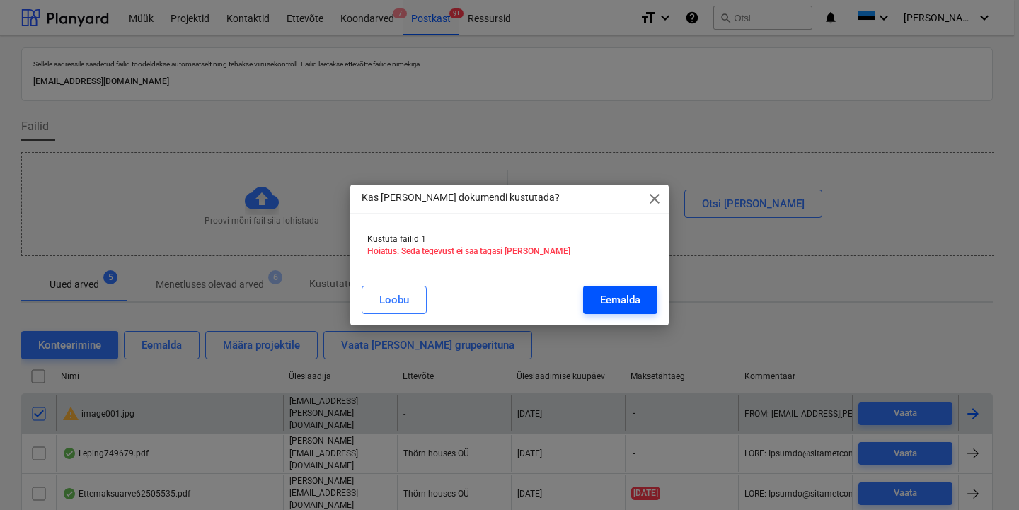
click at [616, 301] on div "Eemalda" at bounding box center [620, 300] width 40 height 18
